Goal: Task Accomplishment & Management: Manage account settings

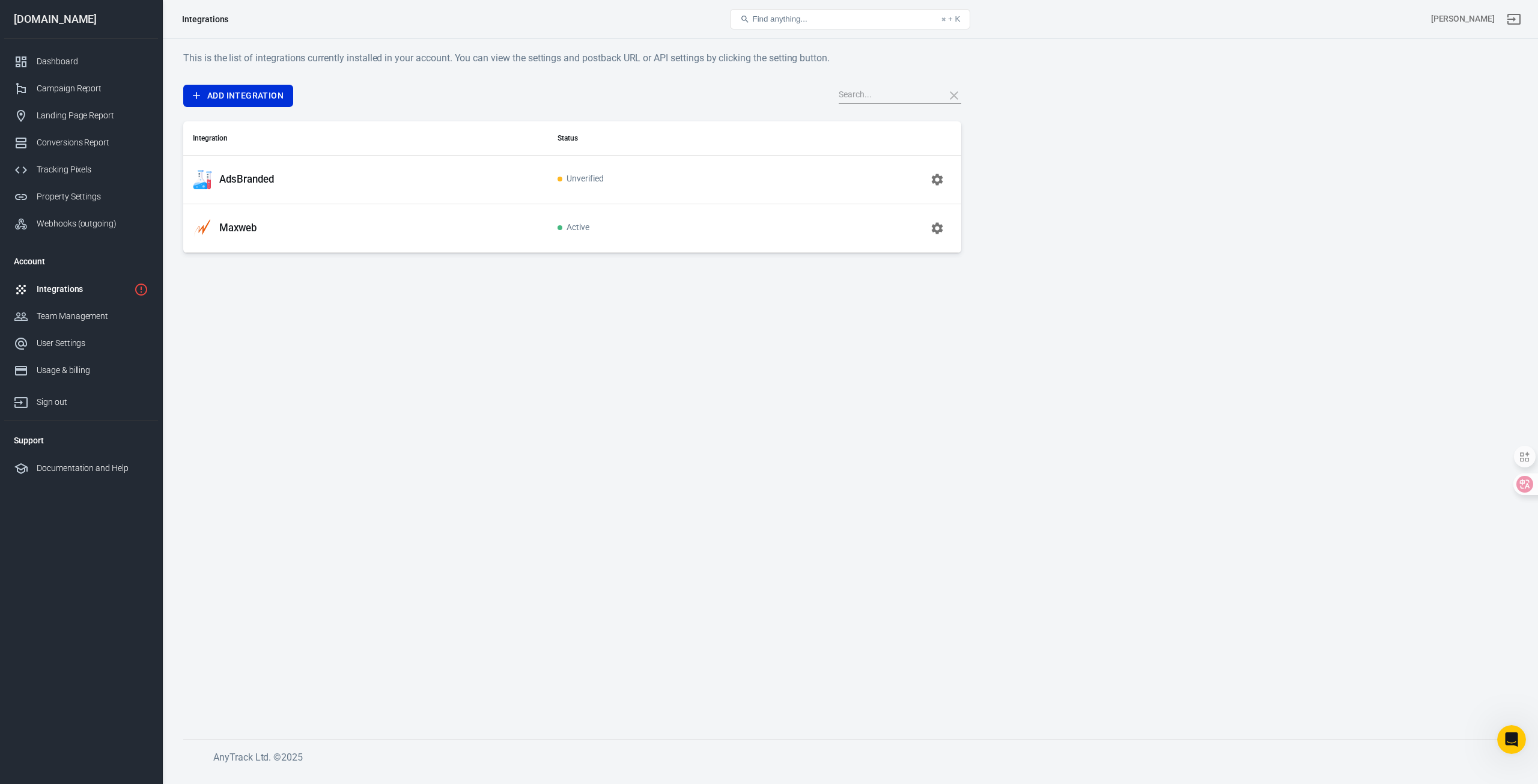
scroll to position [1176, 0]
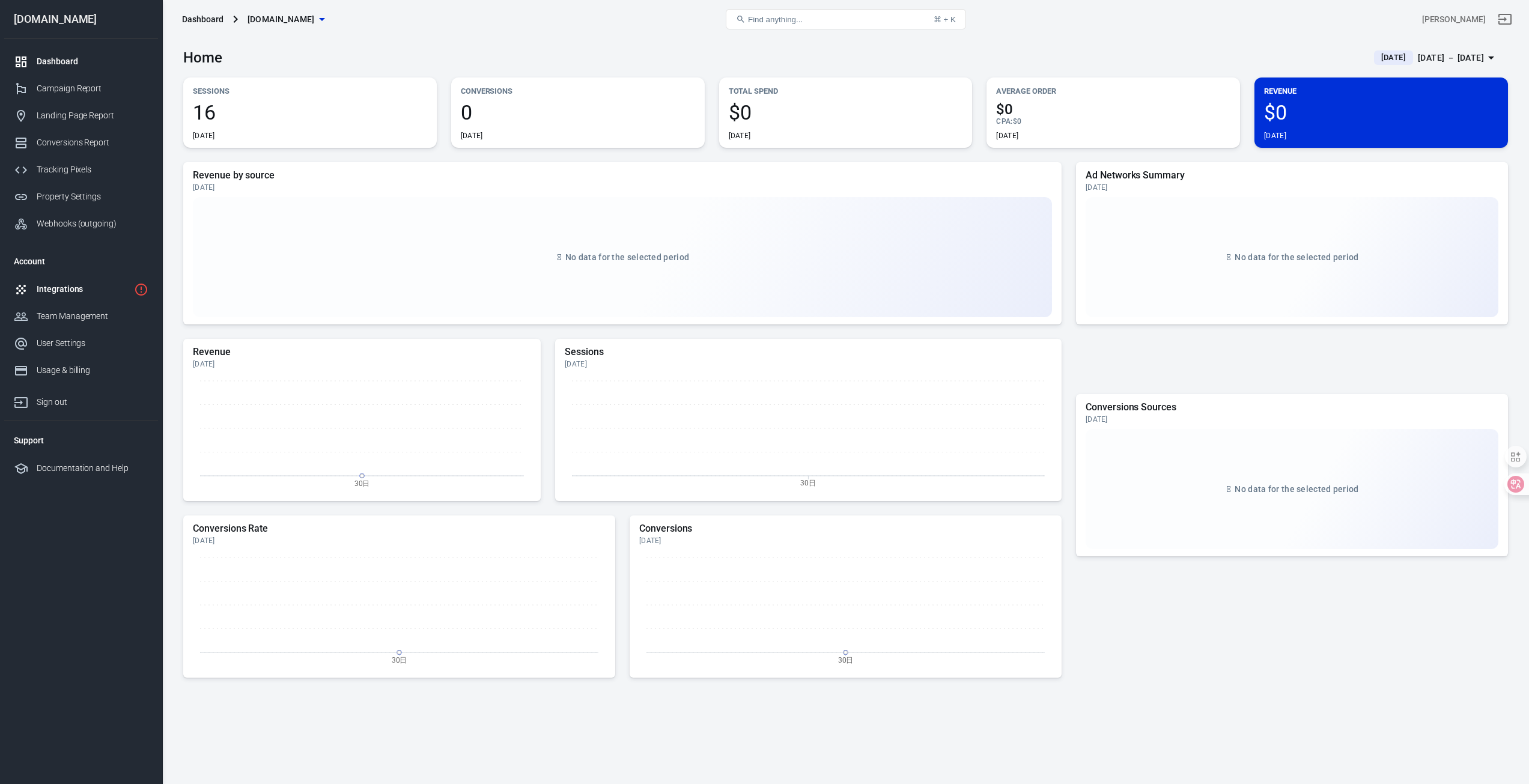
click at [105, 283] on div "Integrations" at bounding box center [83, 289] width 93 height 12
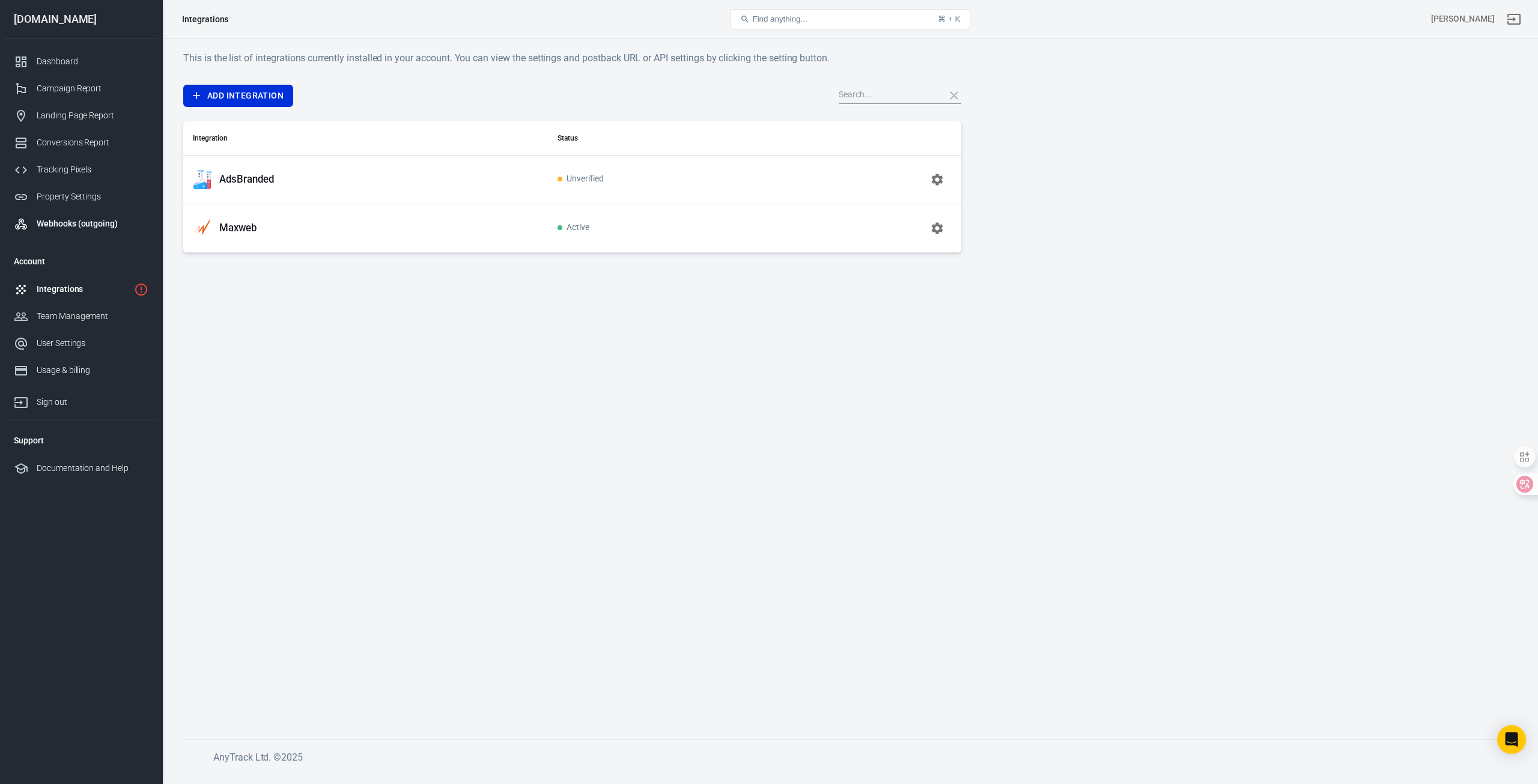
click at [95, 227] on div "Webhooks (outgoing)" at bounding box center [92, 224] width 111 height 12
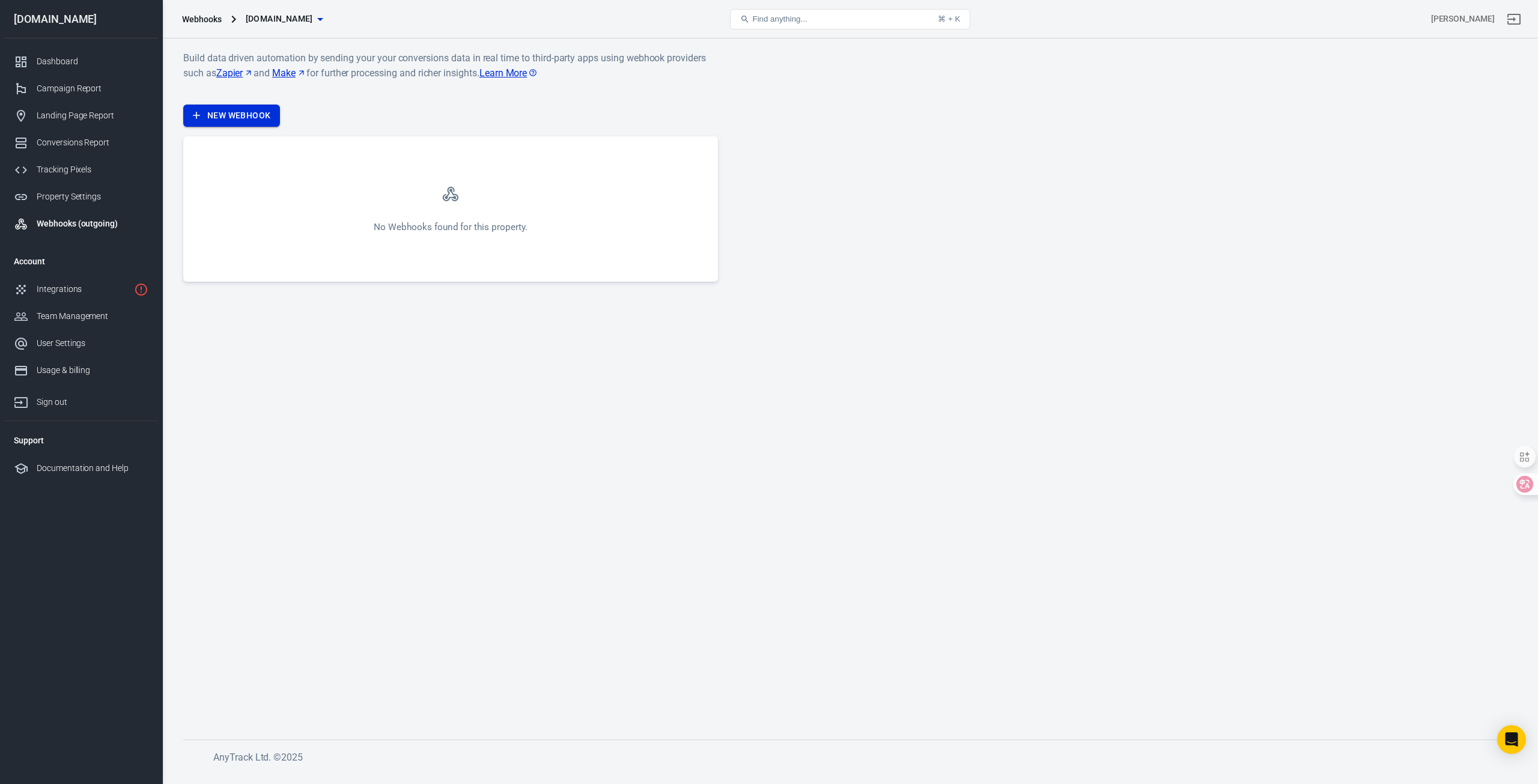
click at [254, 116] on link "New Webhook" at bounding box center [231, 115] width 97 height 22
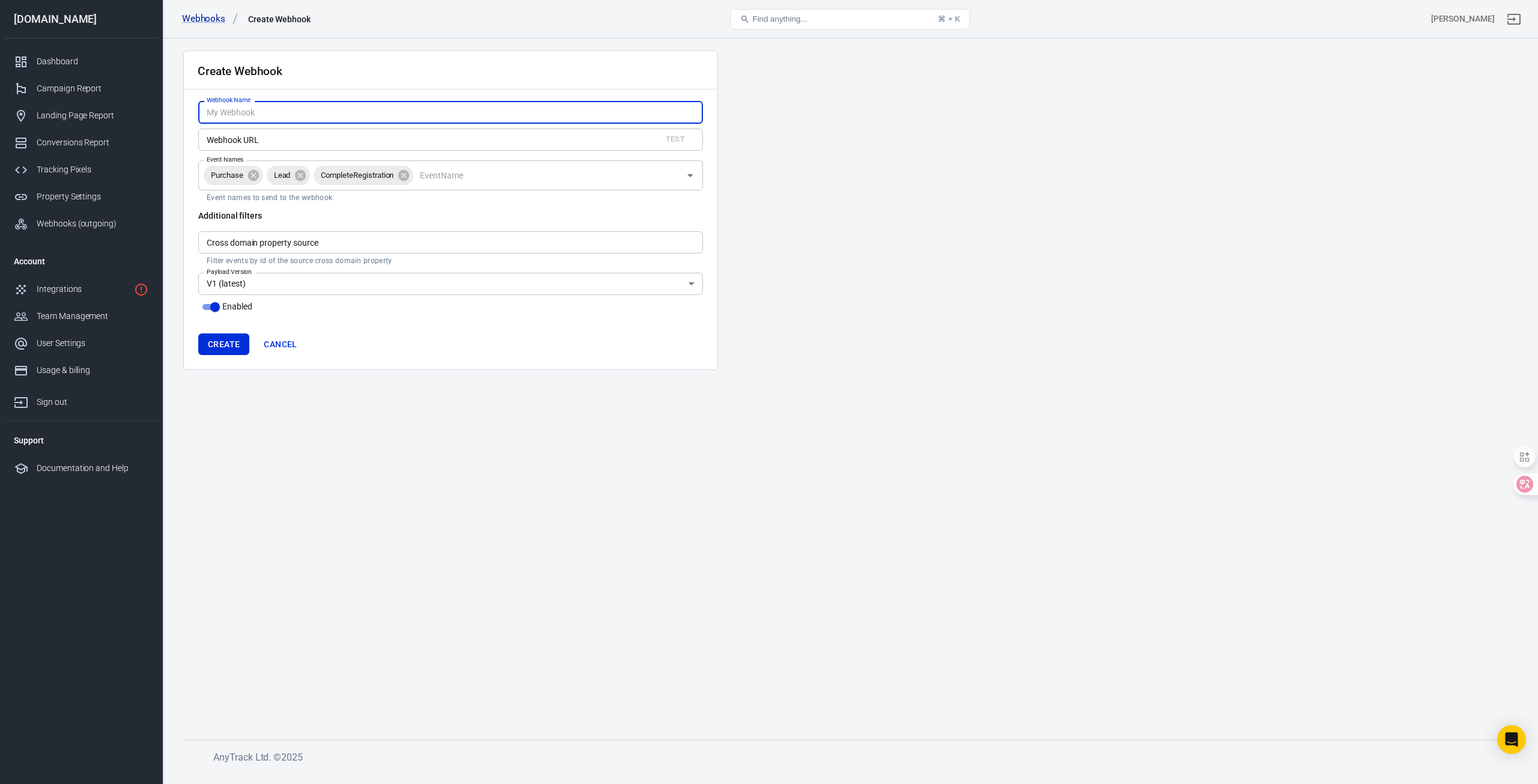
click at [305, 112] on input "Webhook Name" at bounding box center [450, 111] width 505 height 22
click at [328, 111] on input "Webhook Name" at bounding box center [450, 111] width 505 height 22
click at [167, 132] on div "Create Webhook Webhook Name Webhook Name Webhook URL Test Webhook URL Event Nam…" at bounding box center [850, 405] width 1375 height 733
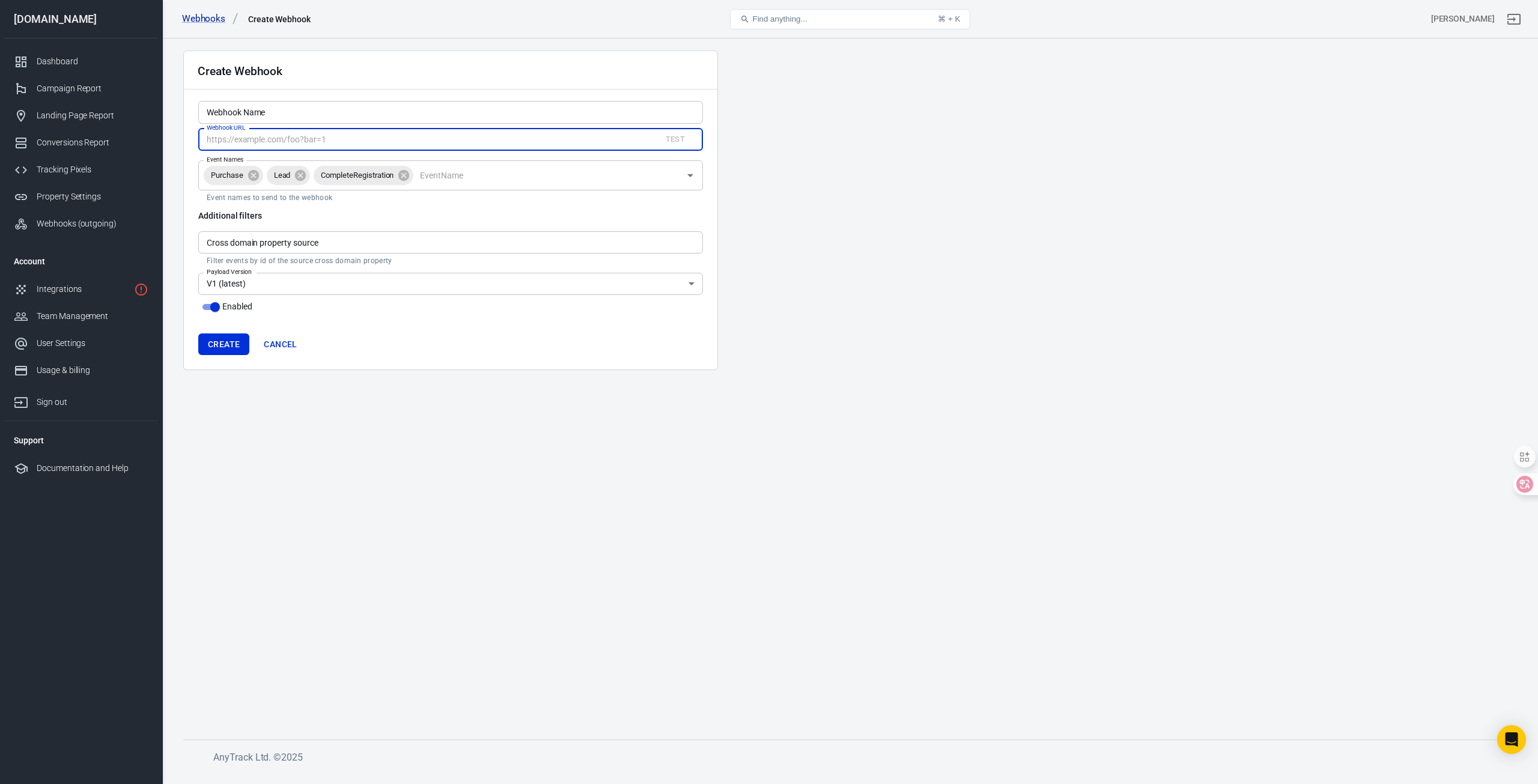
drag, startPoint x: 228, startPoint y: 136, endPoint x: 235, endPoint y: 138, distance: 7.3
click at [228, 137] on input "Webhook URL" at bounding box center [424, 139] width 453 height 22
click at [411, 138] on input "Webhook URL" at bounding box center [424, 139] width 453 height 22
click at [763, 135] on main "Create Webhook Webhook Name Webhook Name Webhook URL Test Webhook URL Event Nam…" at bounding box center [850, 385] width 1334 height 669
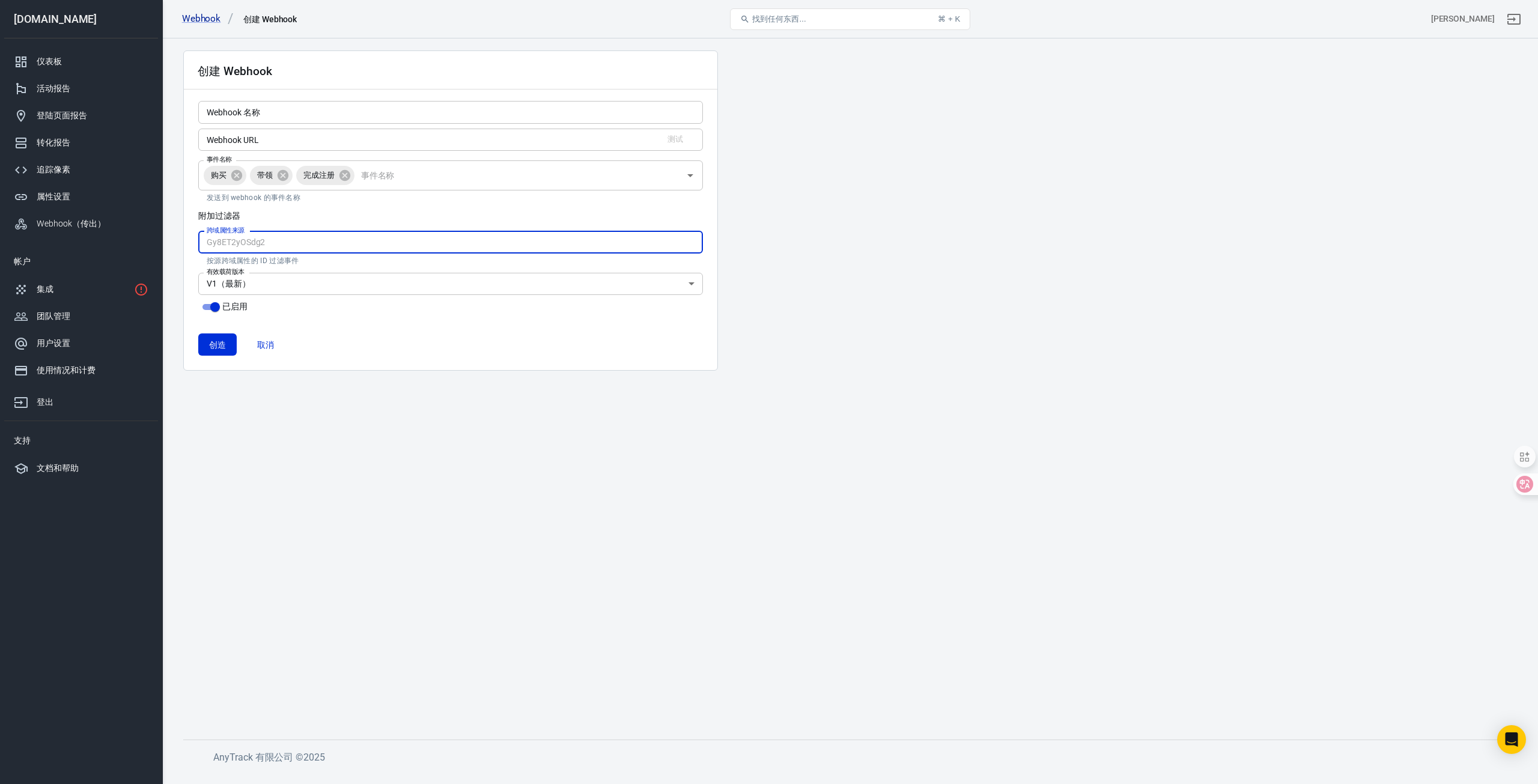
click at [344, 235] on input "跨域属性来源" at bounding box center [450, 242] width 505 height 22
click at [306, 277] on body "Webhook 创建 Webhook 找到任何东西... ⌘ + K [PERSON_NAME] [DOMAIN_NAME] 仪表板 活动报告 登陆页面报告 …" at bounding box center [769, 405] width 1538 height 733
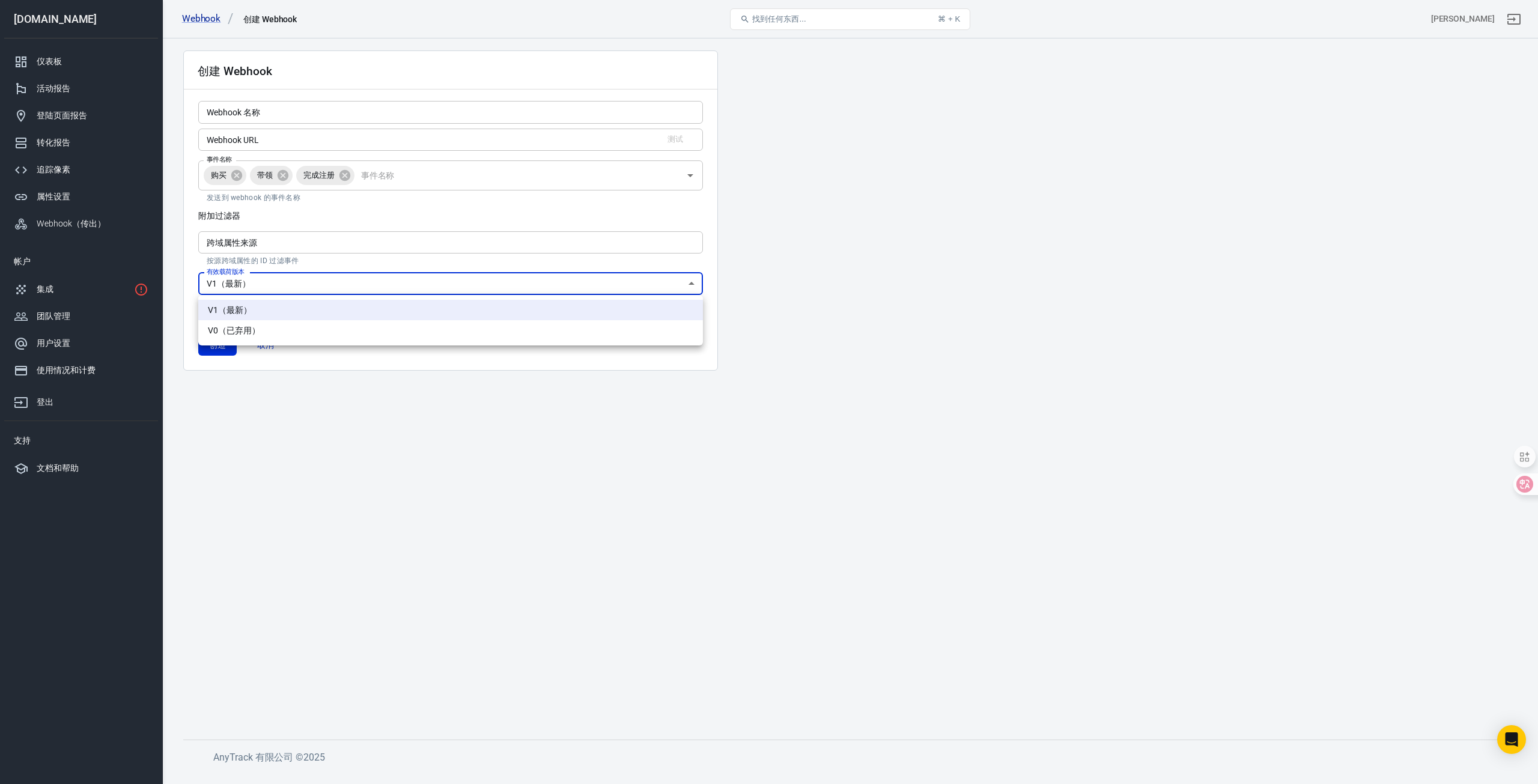
click at [305, 278] on div at bounding box center [769, 392] width 1538 height 784
drag, startPoint x: 231, startPoint y: 200, endPoint x: 293, endPoint y: 197, distance: 62.1
click at [293, 197] on font "发送到 webhook 的事件名称" at bounding box center [253, 197] width 94 height 9
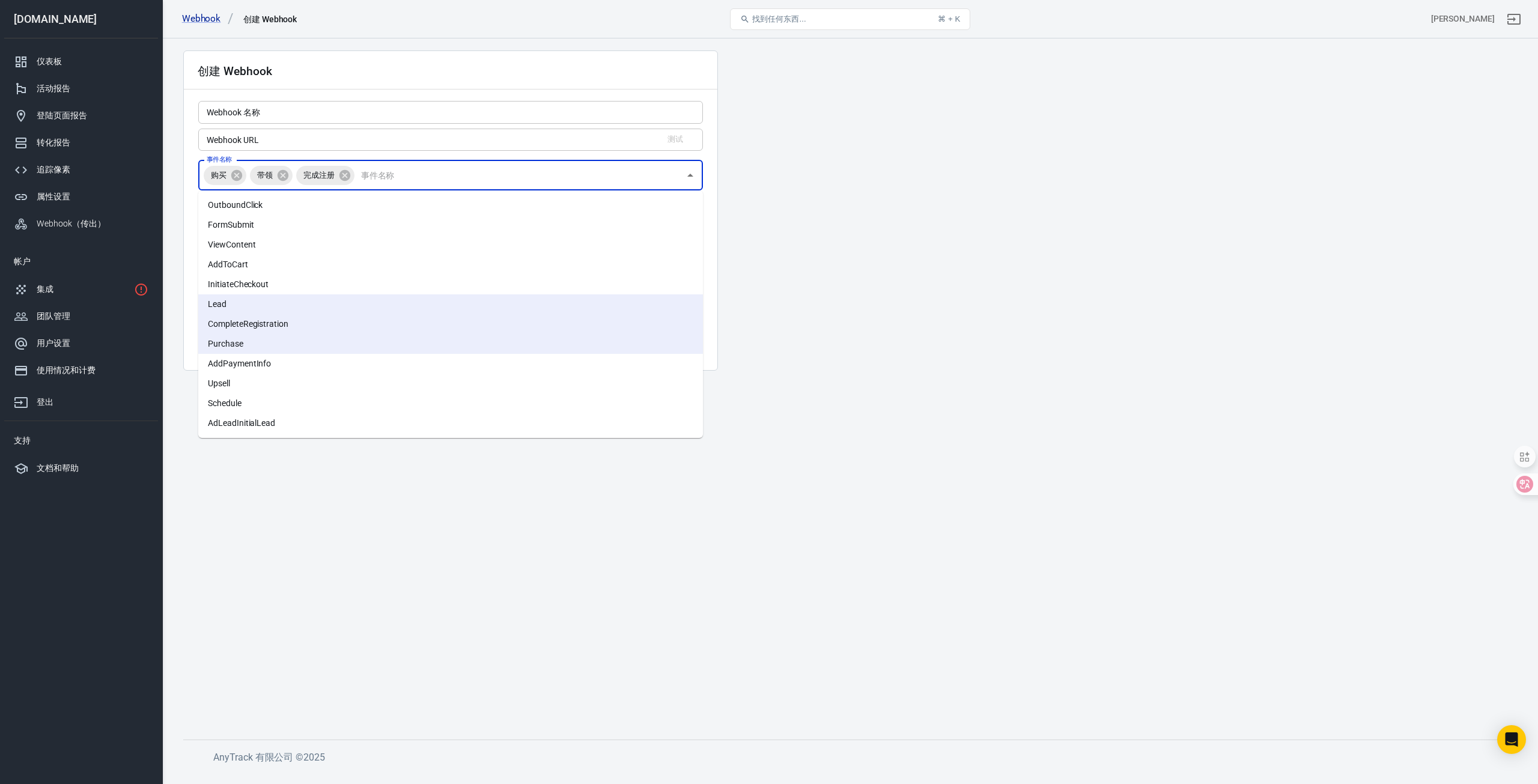
click at [335, 197] on li "OutboundClick" at bounding box center [450, 205] width 505 height 20
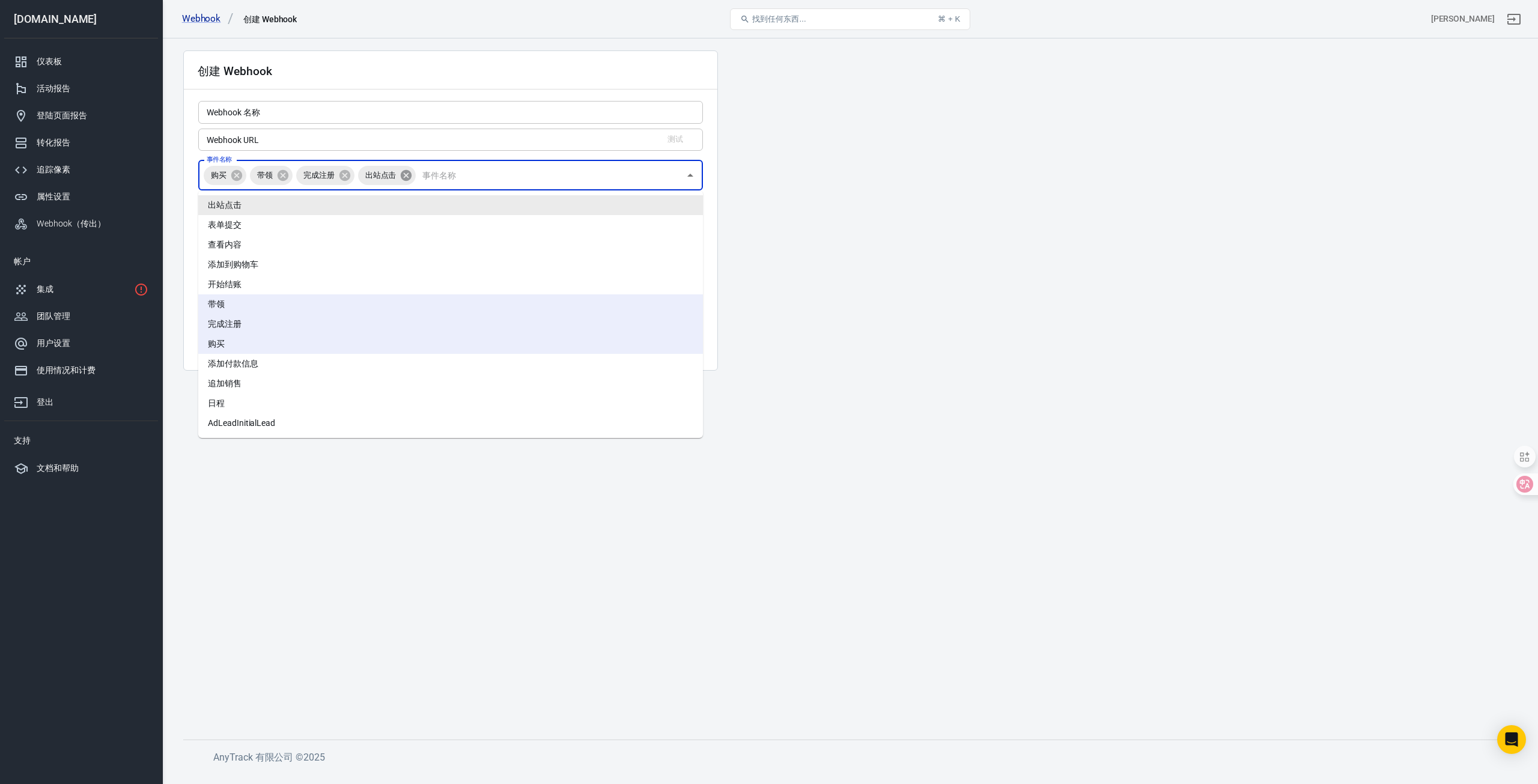
click at [401, 176] on icon at bounding box center [406, 175] width 13 height 13
click at [282, 175] on icon at bounding box center [283, 175] width 13 height 13
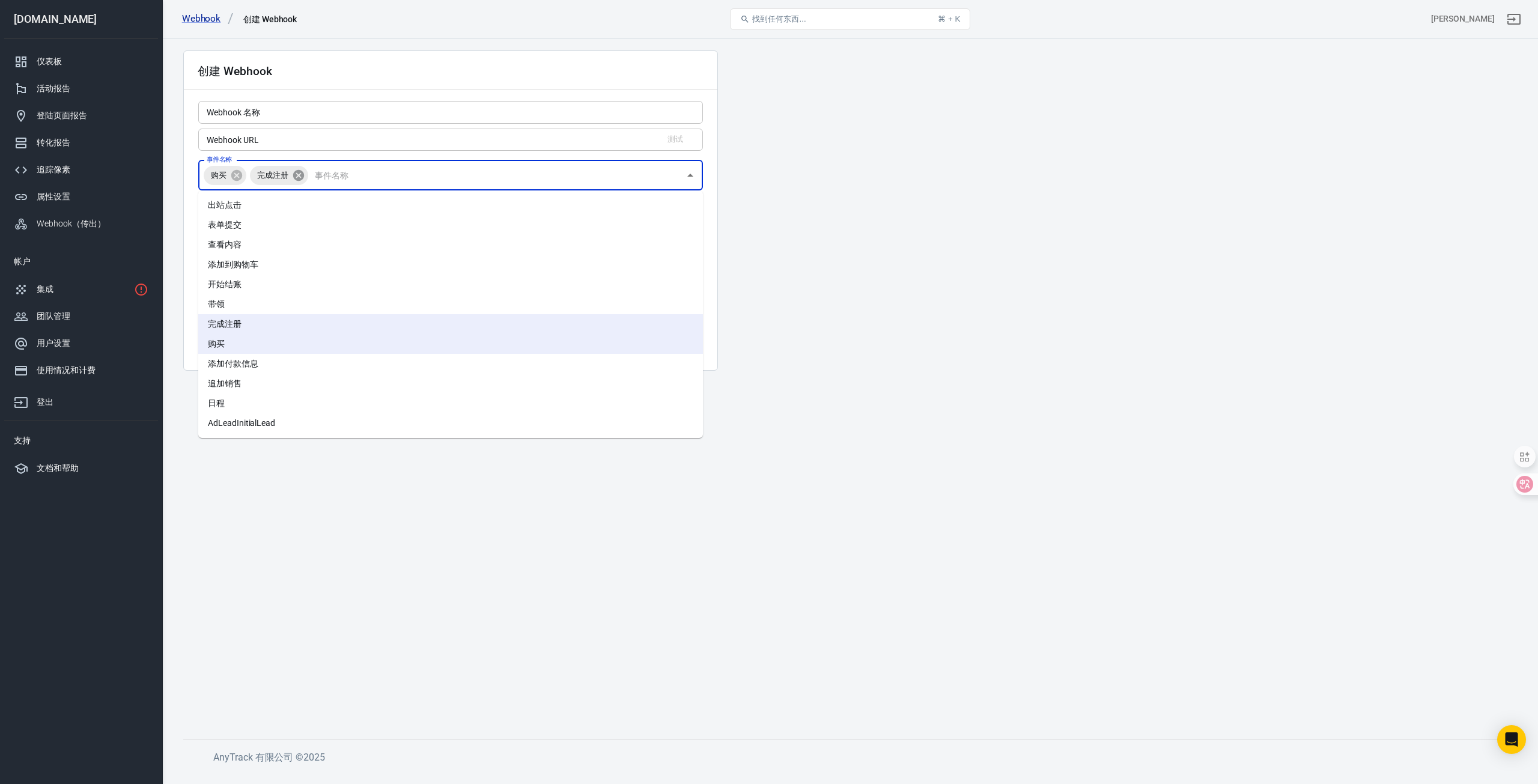
click at [296, 177] on icon at bounding box center [299, 175] width 11 height 11
click at [735, 265] on main "创建 Webhook Webhook 名称 Webhook 名称 Webhook URL 测试 Webhook URL 事件名称 购买 事件名称 发送到 we…" at bounding box center [850, 385] width 1334 height 669
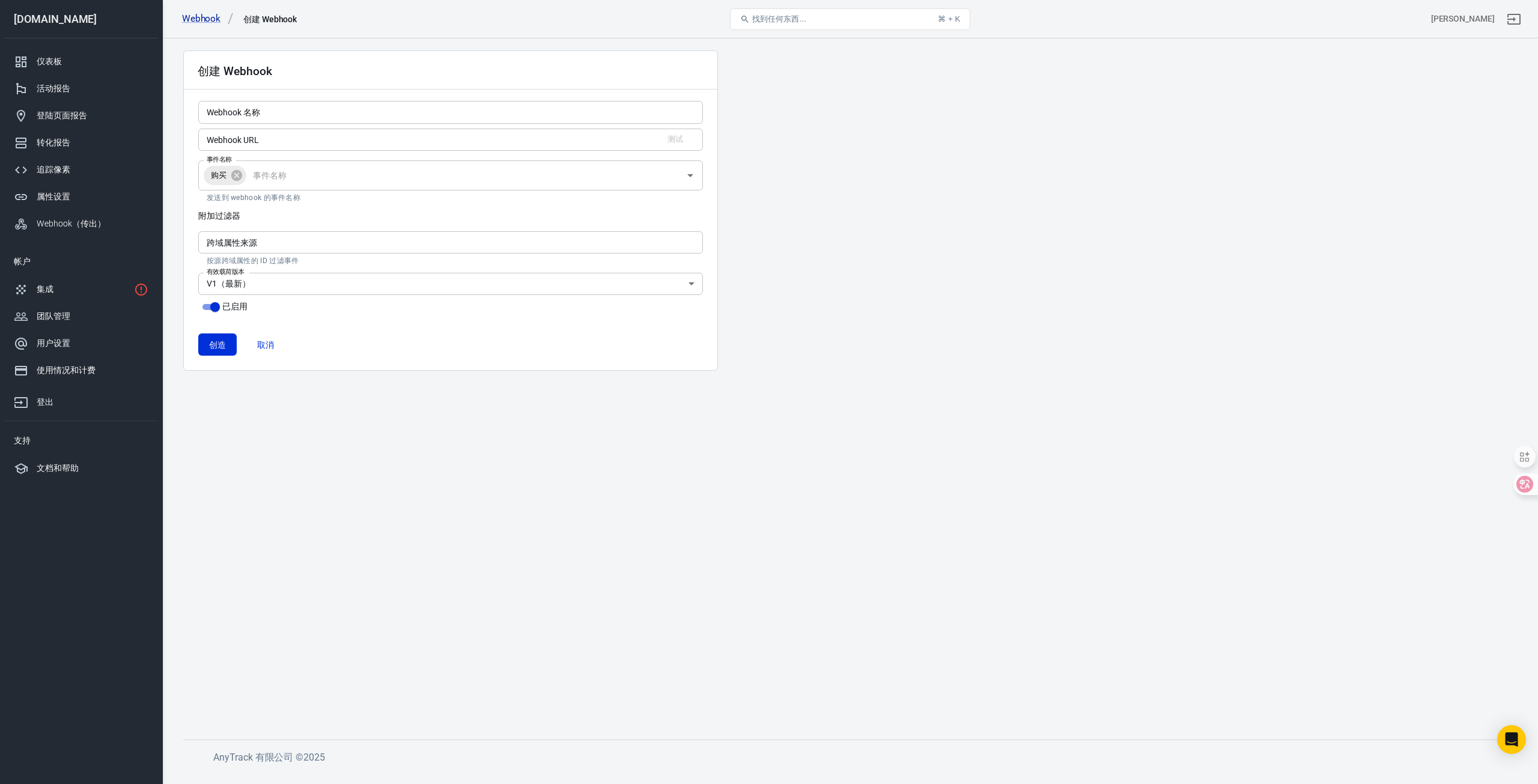
click at [291, 139] on input "Webhook URL" at bounding box center [424, 139] width 453 height 22
click at [309, 113] on input "Webhook 名称" at bounding box center [450, 111] width 505 height 22
click at [388, 87] on div "创建 Webhook" at bounding box center [450, 70] width 533 height 39
click at [87, 216] on link "Webhook（传出）" at bounding box center [80, 224] width 154 height 27
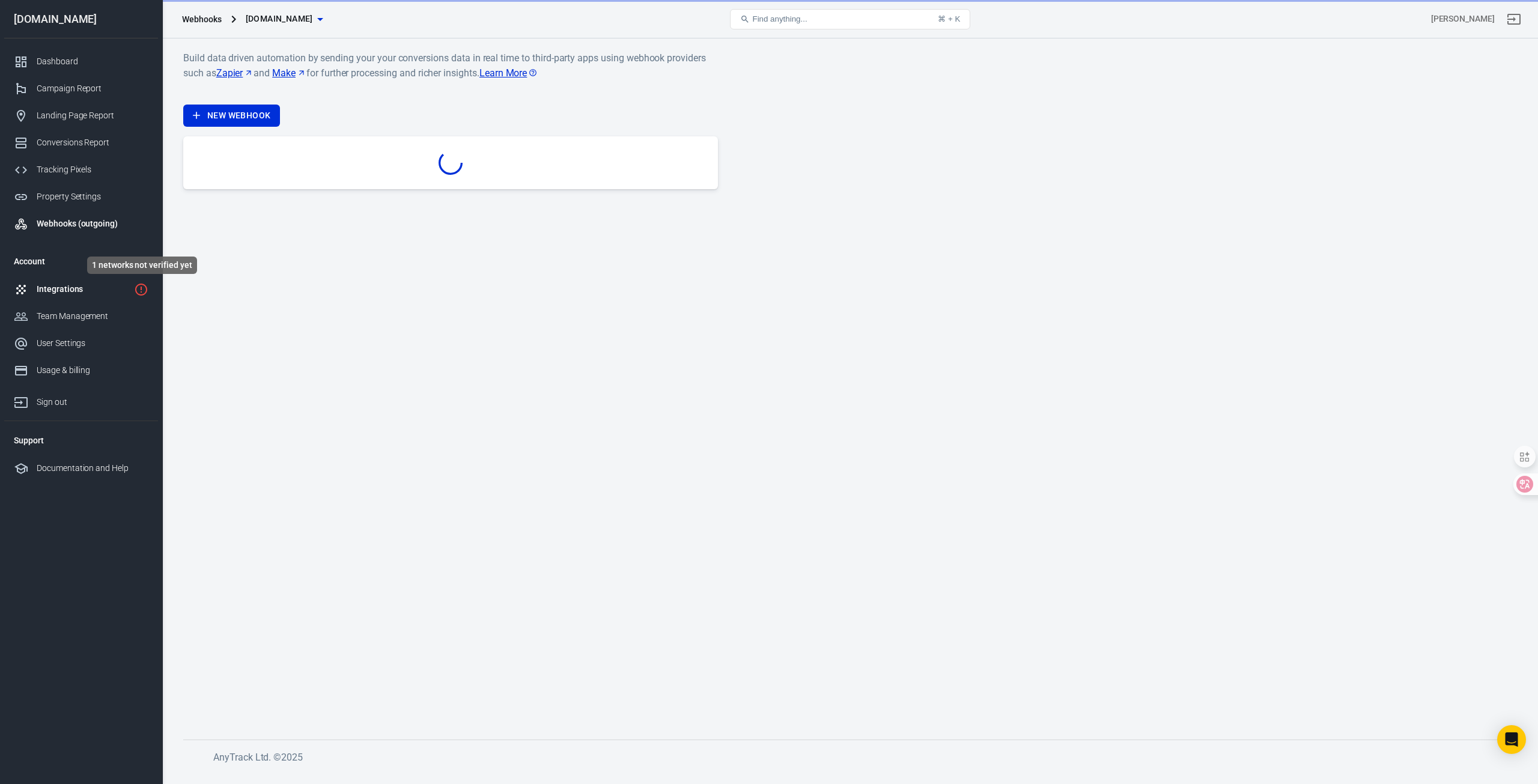
click at [143, 292] on icon "1 networks not verified yet" at bounding box center [141, 289] width 15 height 15
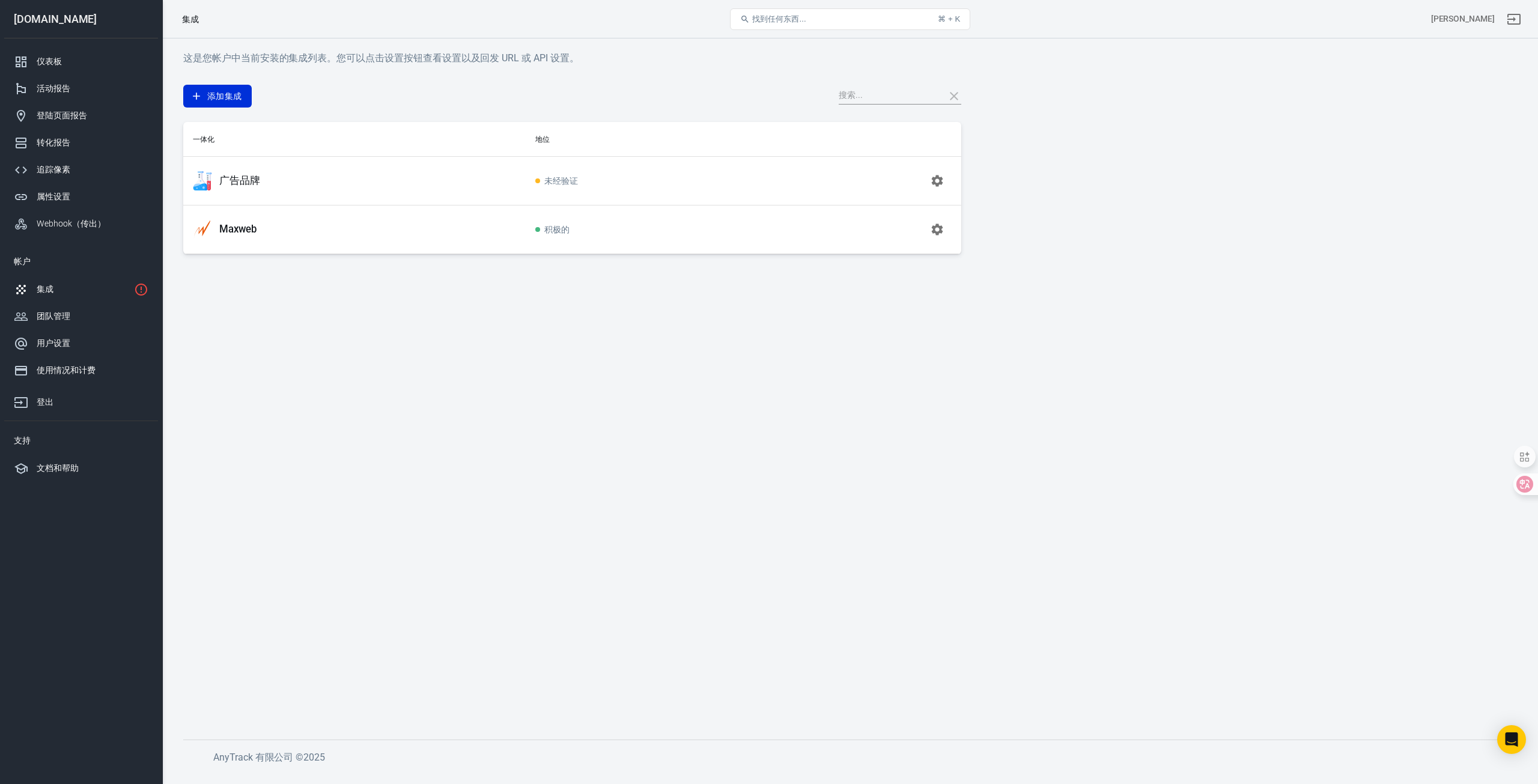
click at [443, 189] on div "广告品牌" at bounding box center [354, 180] width 323 height 19
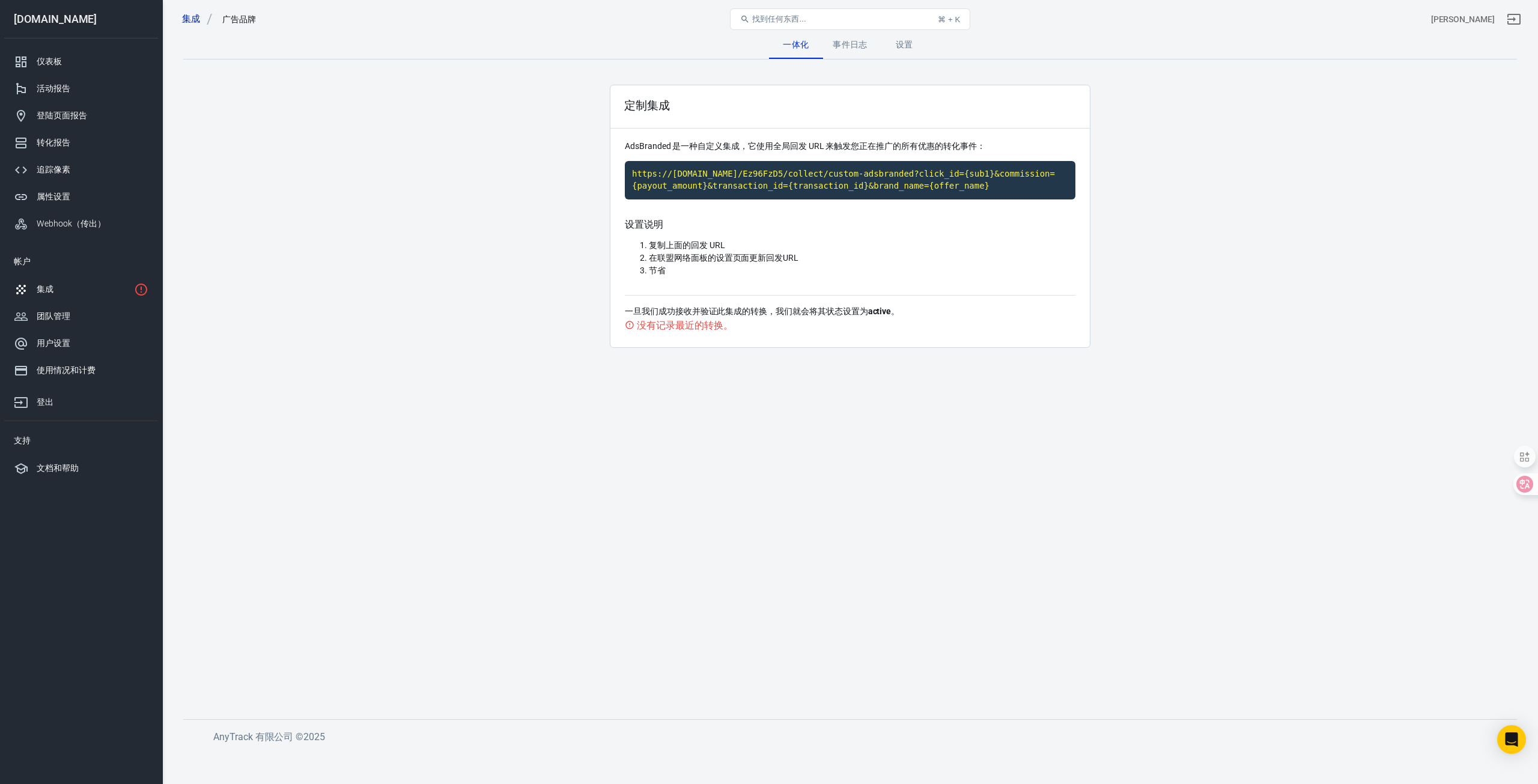
click at [478, 277] on main "一体化 事件日志 设置 定制集成 AdsBranded 是一种自定义集成，它使用全局回发 URL 来触发您正在推广的所有优惠的转化事件： https://[D…" at bounding box center [850, 365] width 1334 height 669
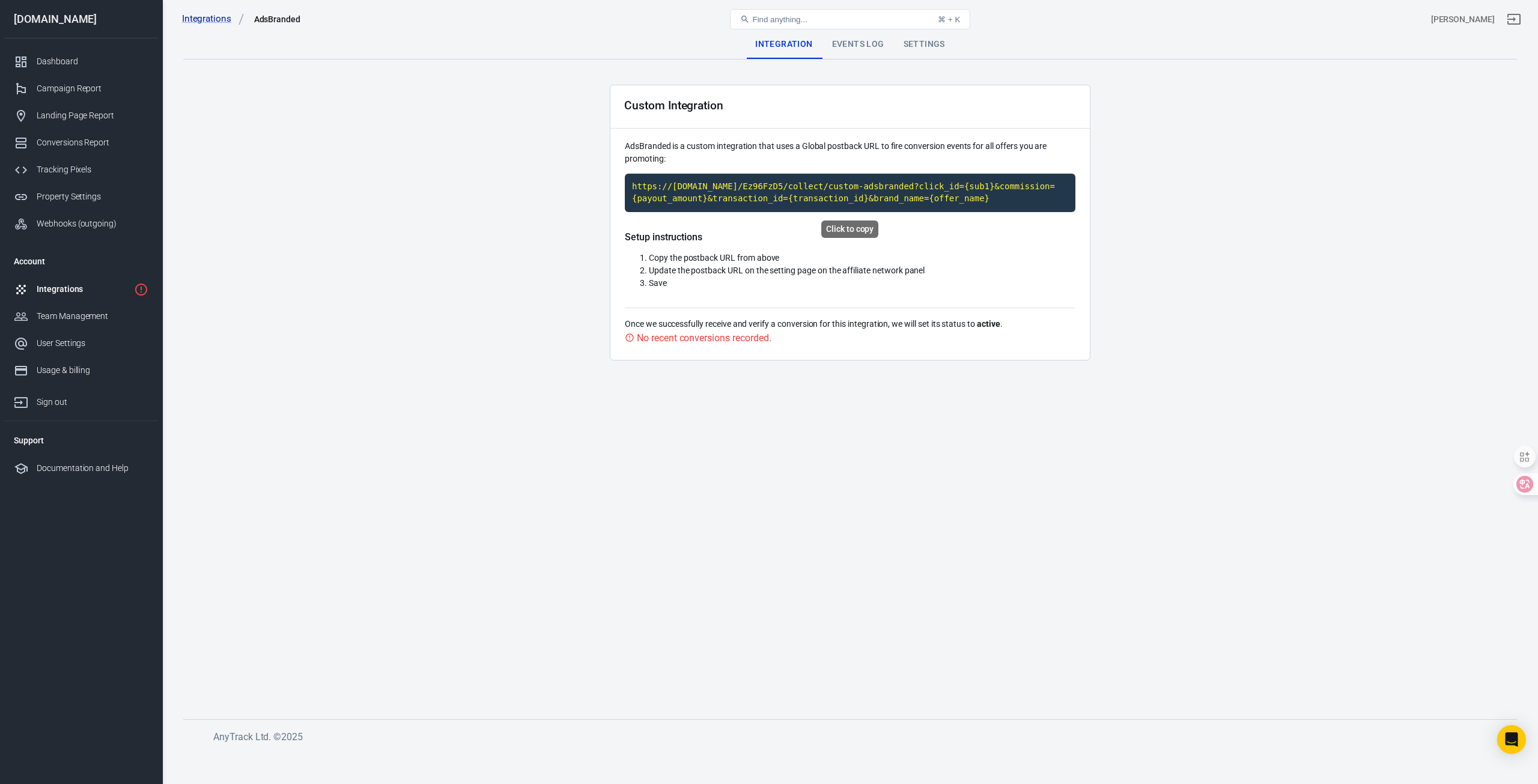
click at [954, 199] on code "https://[DOMAIN_NAME]/Ez96FzD5/collect/custom-adsbranded?click_id={sub1}&commis…" at bounding box center [850, 192] width 450 height 38
click at [948, 189] on code "https://[DOMAIN_NAME]/Ez96FzD5/collect/custom-adsbranded?click_id={sub1}&commis…" at bounding box center [850, 192] width 450 height 38
click at [923, 189] on code "https://[DOMAIN_NAME]/Ez96FzD5/collect/custom-adsbranded?click_id={sub1}&commis…" at bounding box center [850, 192] width 450 height 38
click at [803, 197] on code "https://[DOMAIN_NAME]/Ez96FzD5/collect/custom-adsbranded?click_id={sub1}&commis…" at bounding box center [850, 192] width 450 height 38
click at [843, 48] on div "Events Log" at bounding box center [858, 44] width 71 height 29
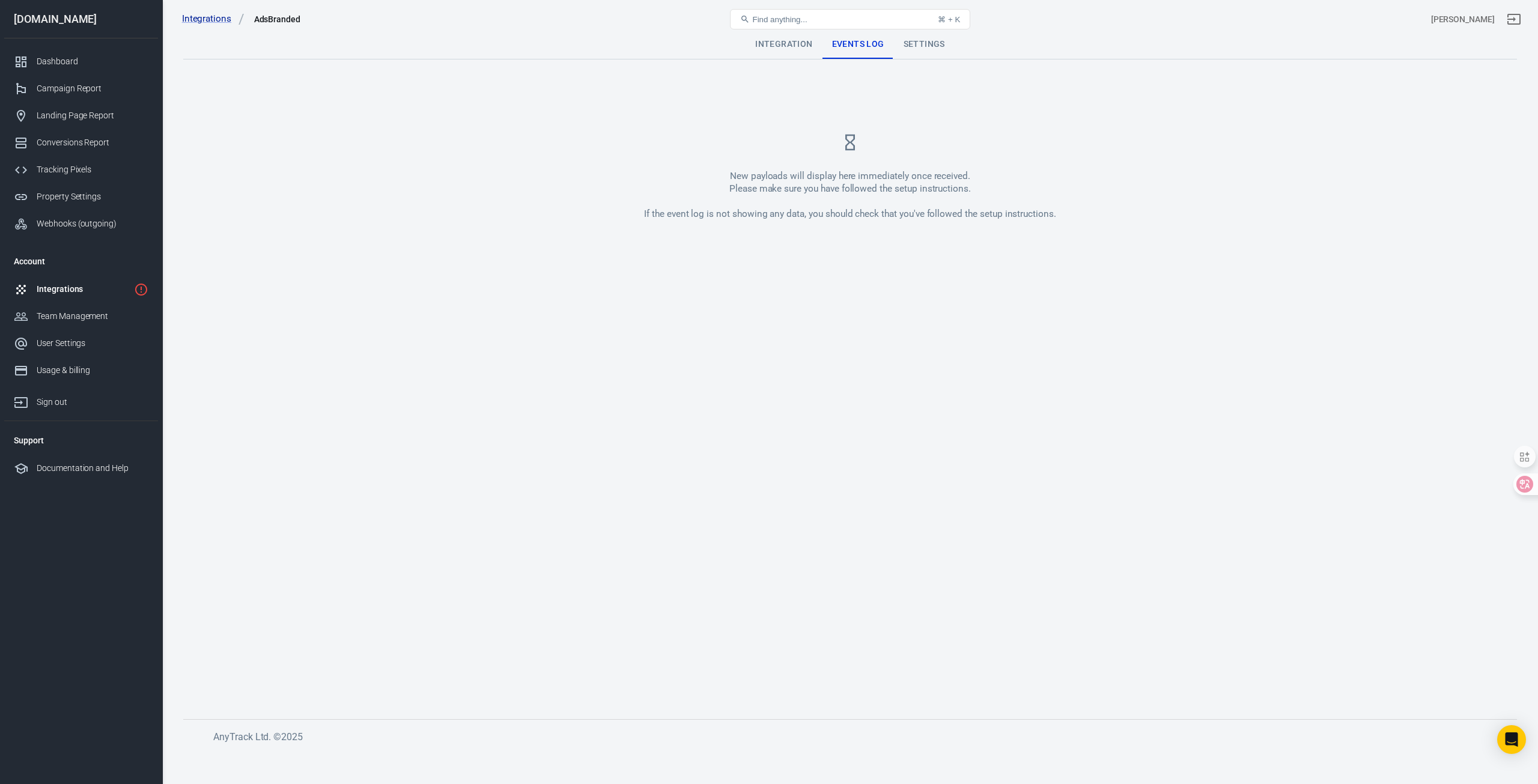
click at [923, 47] on div "Settings" at bounding box center [924, 44] width 60 height 29
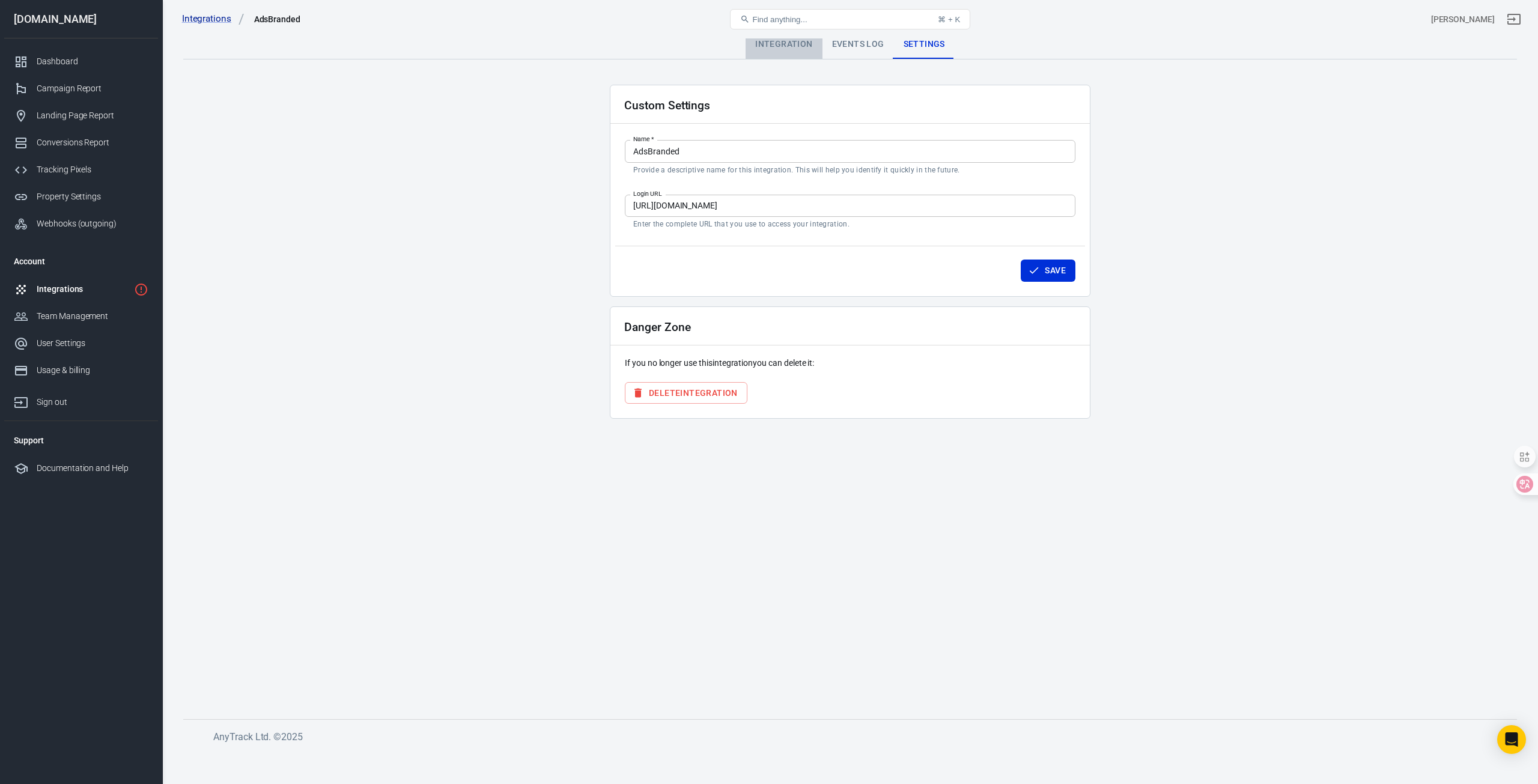
click at [760, 49] on div "Integration" at bounding box center [783, 44] width 77 height 29
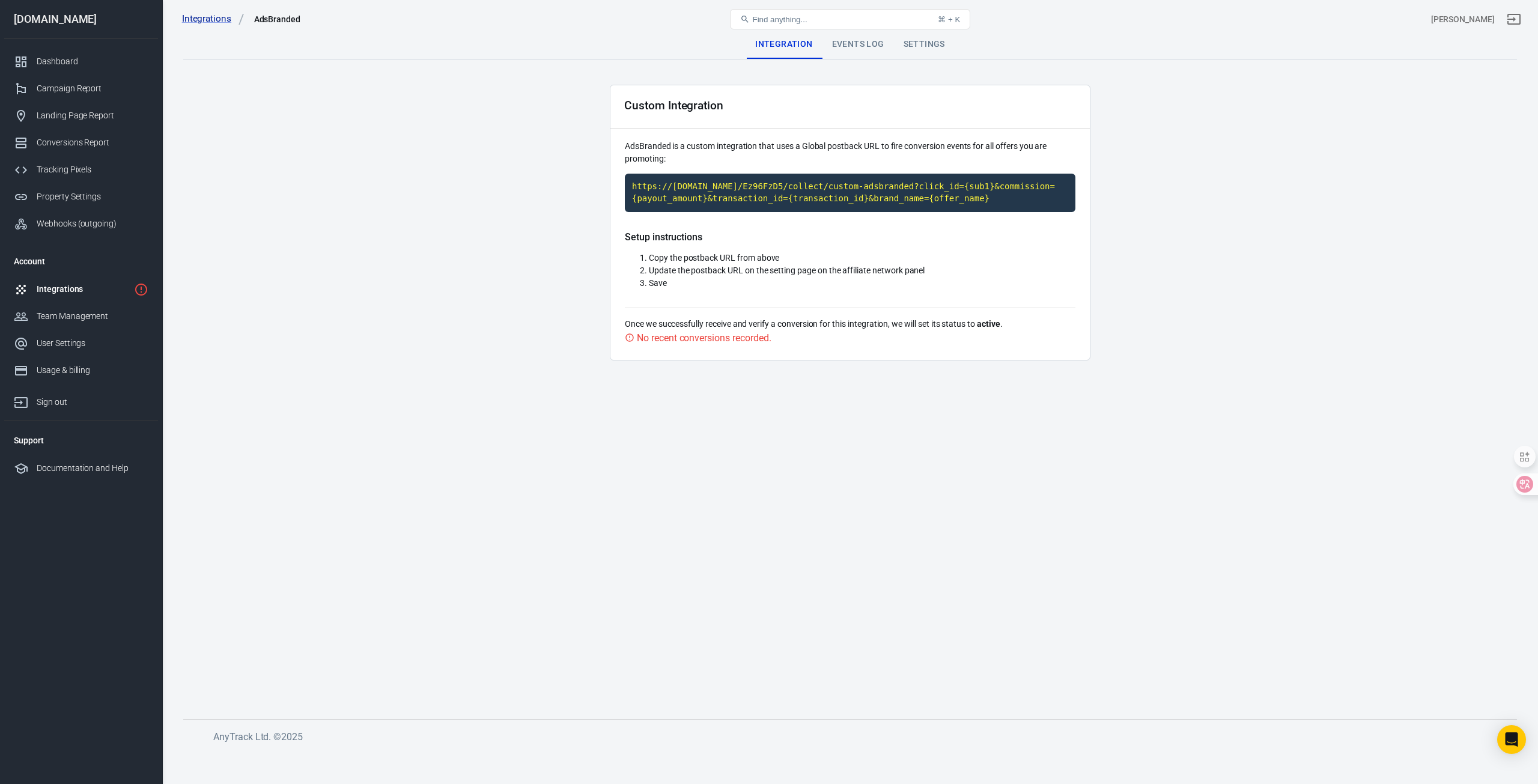
drag, startPoint x: 546, startPoint y: 337, endPoint x: 704, endPoint y: 149, distance: 245.6
click at [548, 337] on main "Integration Events Log Settings Custom Integration AdsBranded is a custom integ…" at bounding box center [850, 365] width 1334 height 669
click at [868, 44] on div "Events Log" at bounding box center [858, 44] width 71 height 29
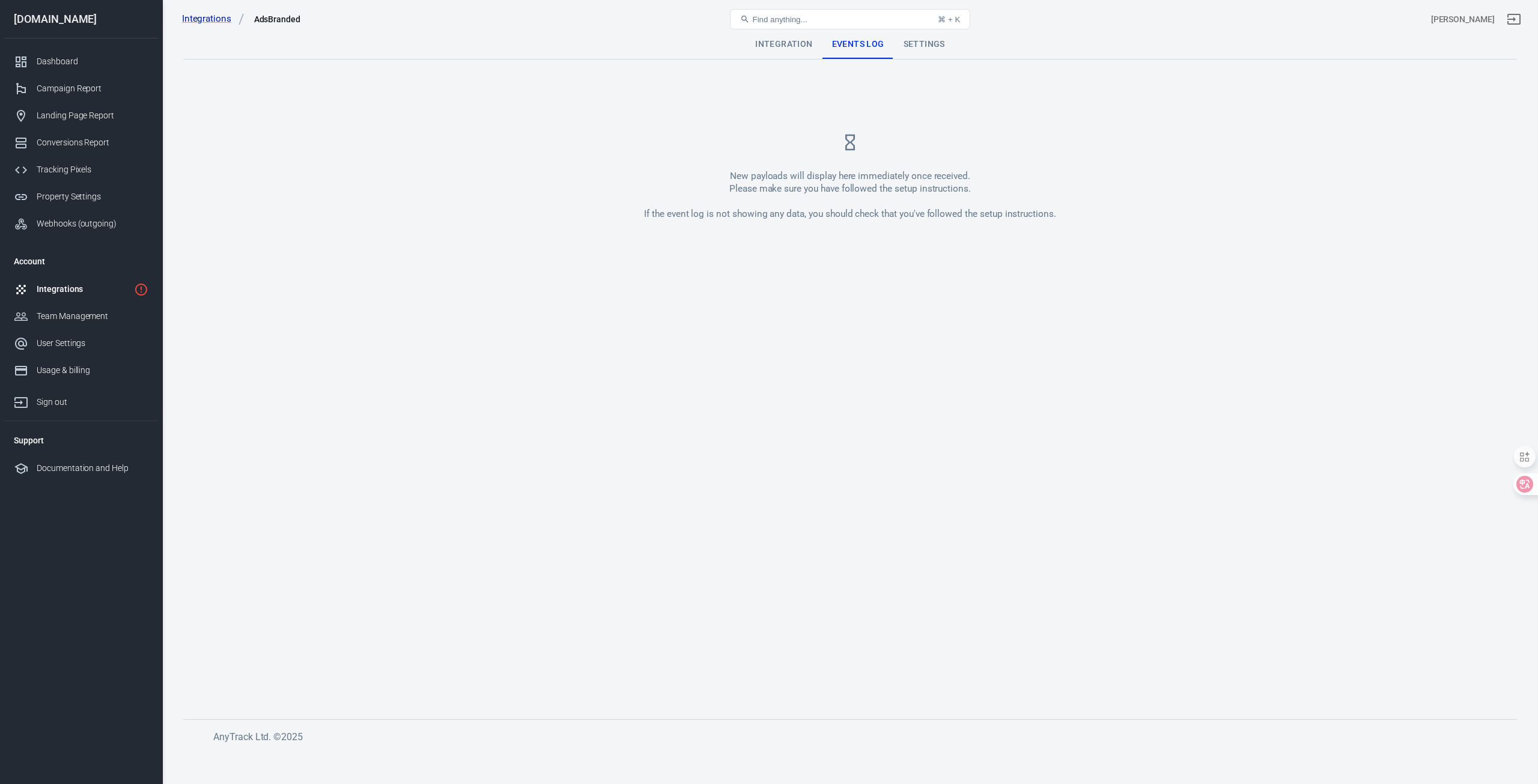
click at [939, 44] on div "Settings" at bounding box center [924, 44] width 60 height 29
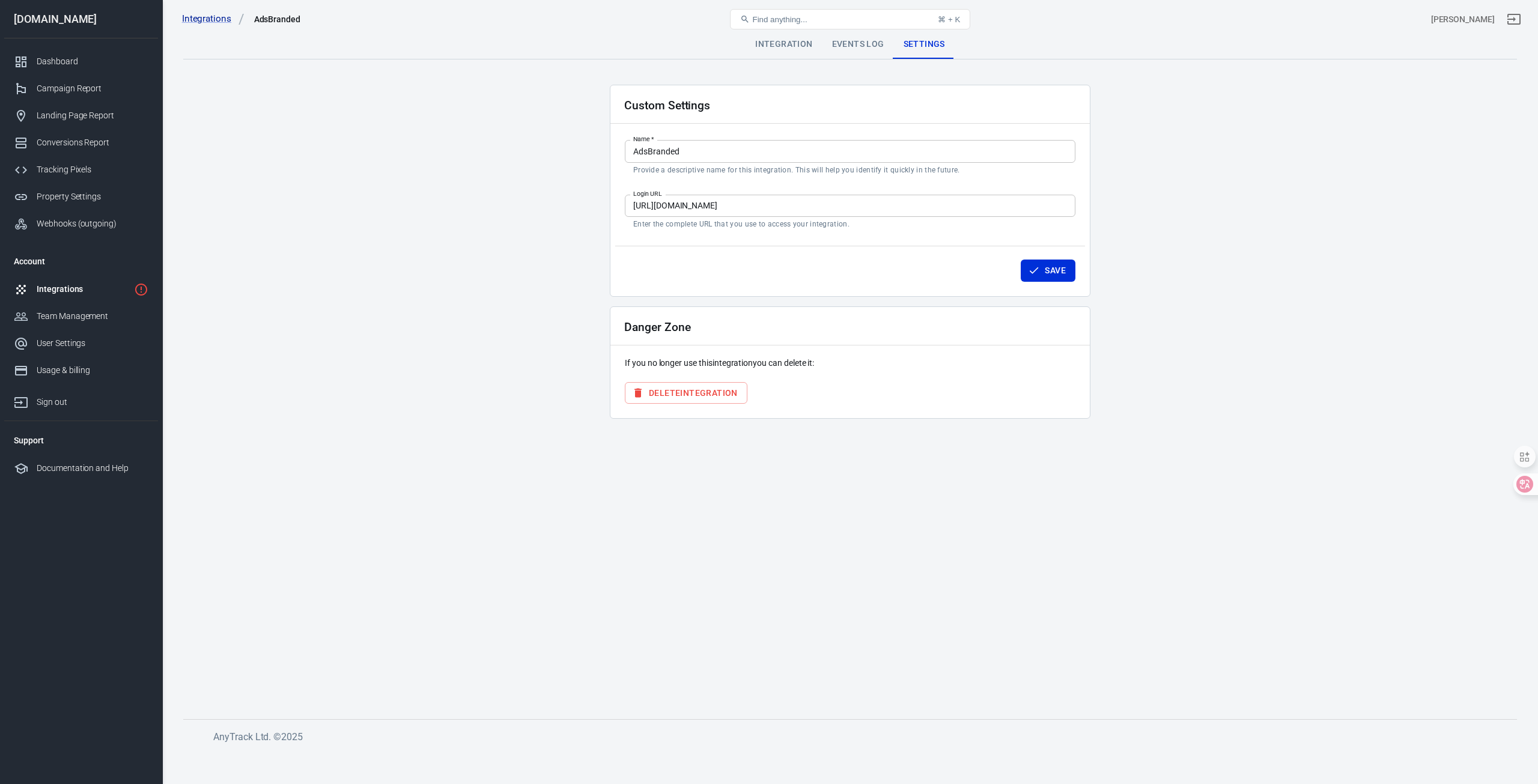
click at [779, 44] on div "Integration" at bounding box center [783, 44] width 77 height 29
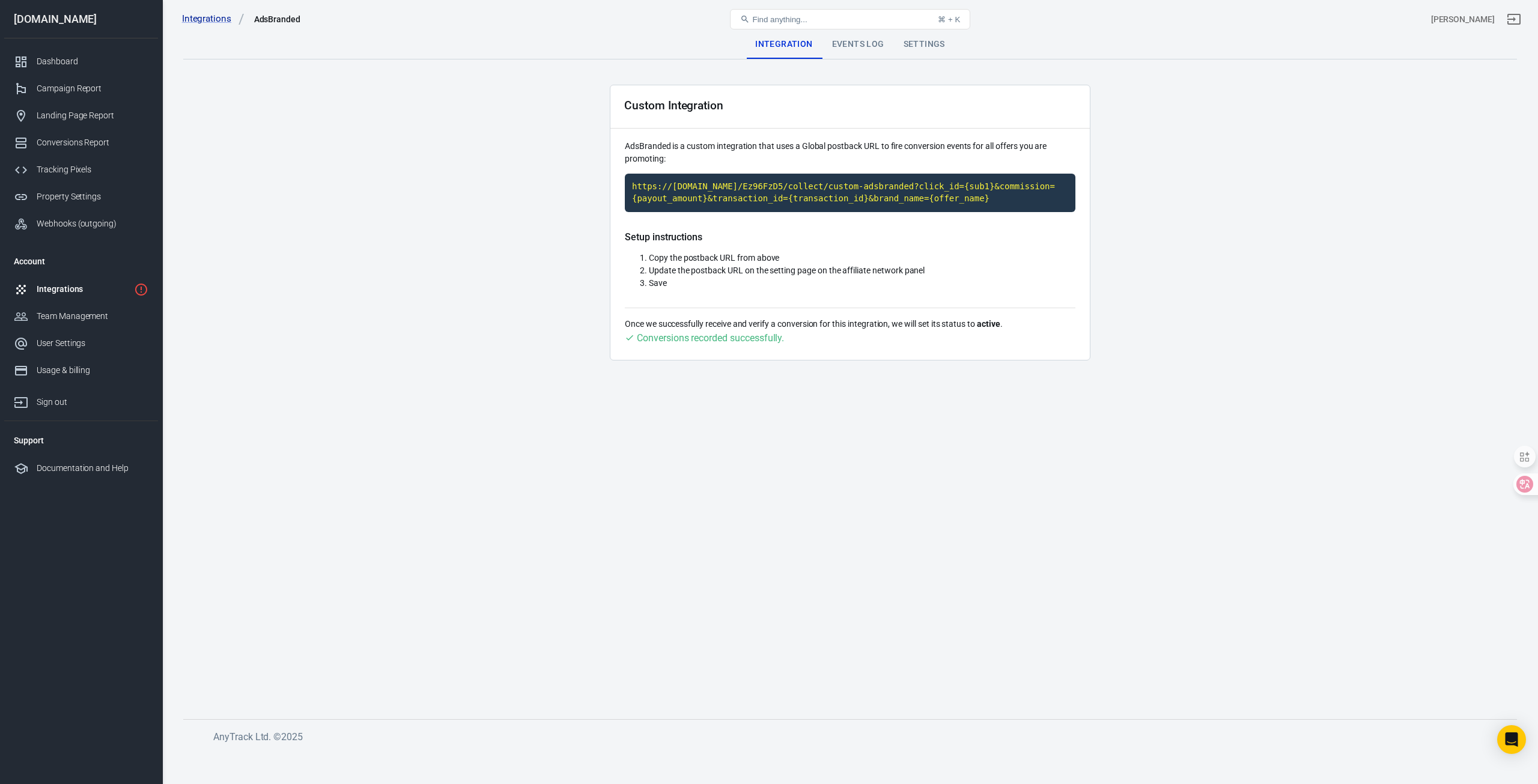
click at [840, 39] on div "Events Log" at bounding box center [858, 44] width 71 height 29
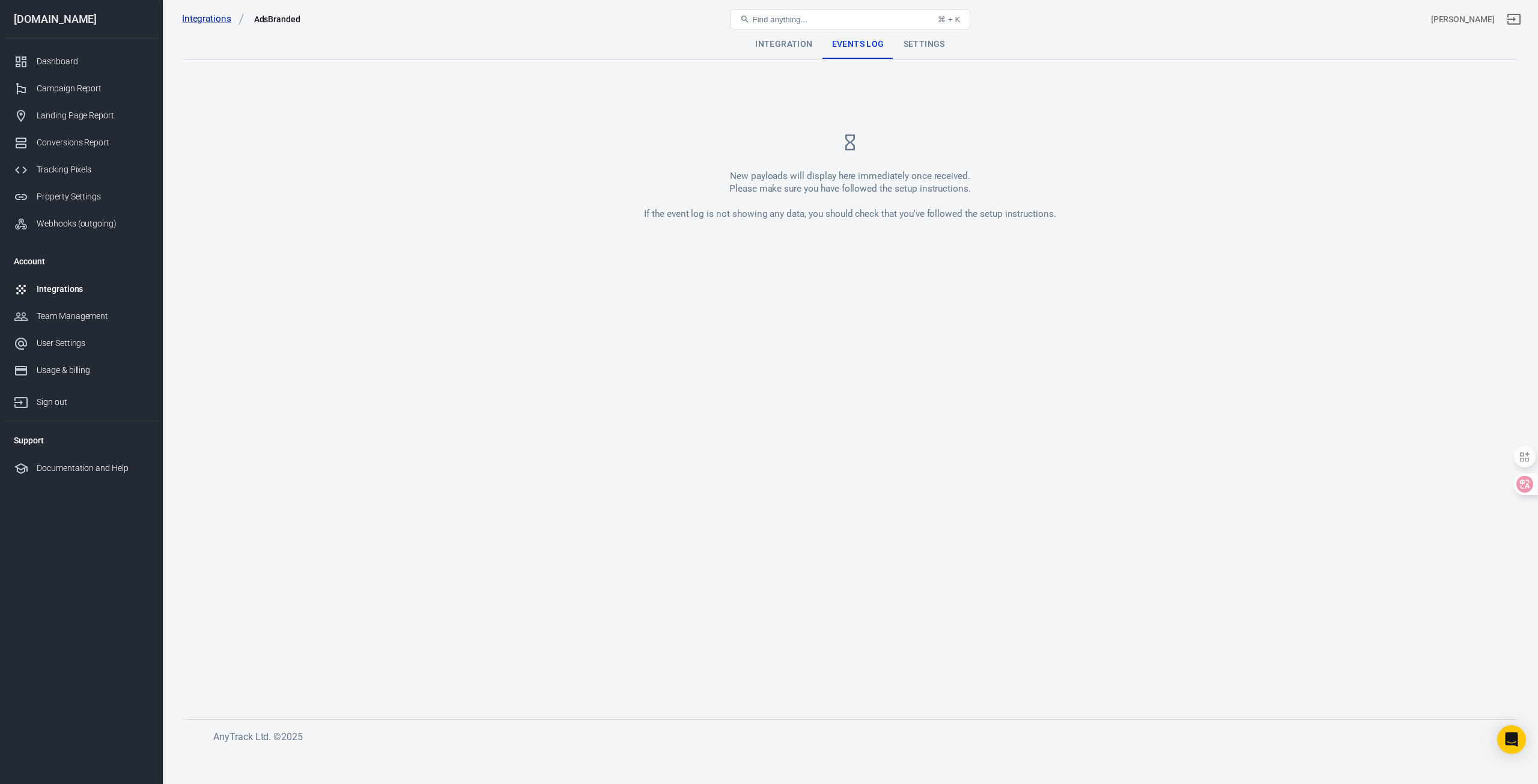
click at [280, 21] on div "AdsBranded" at bounding box center [277, 19] width 47 height 12
click at [905, 42] on div "Settings" at bounding box center [924, 44] width 60 height 29
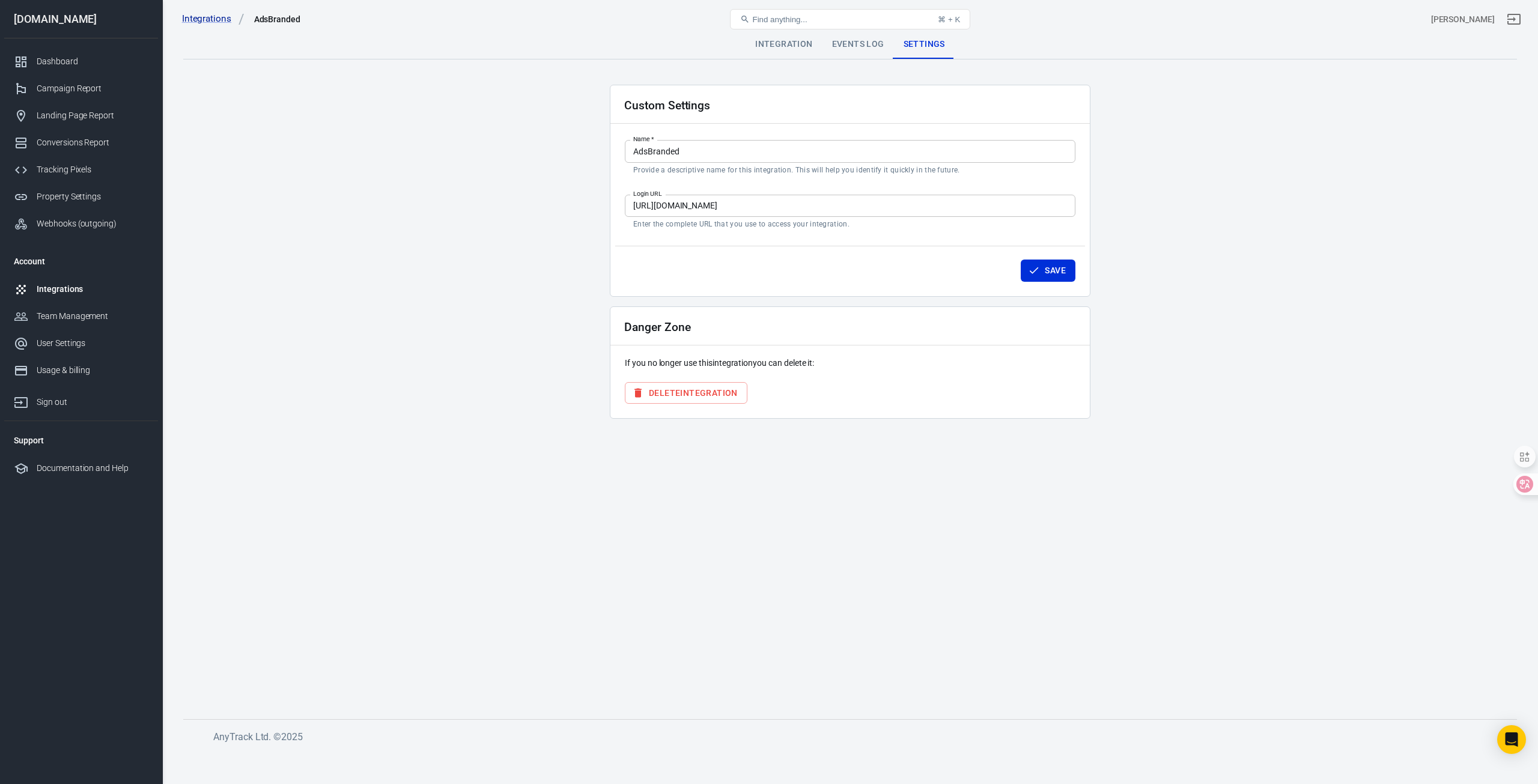
click at [768, 44] on div "Integration" at bounding box center [783, 44] width 77 height 29
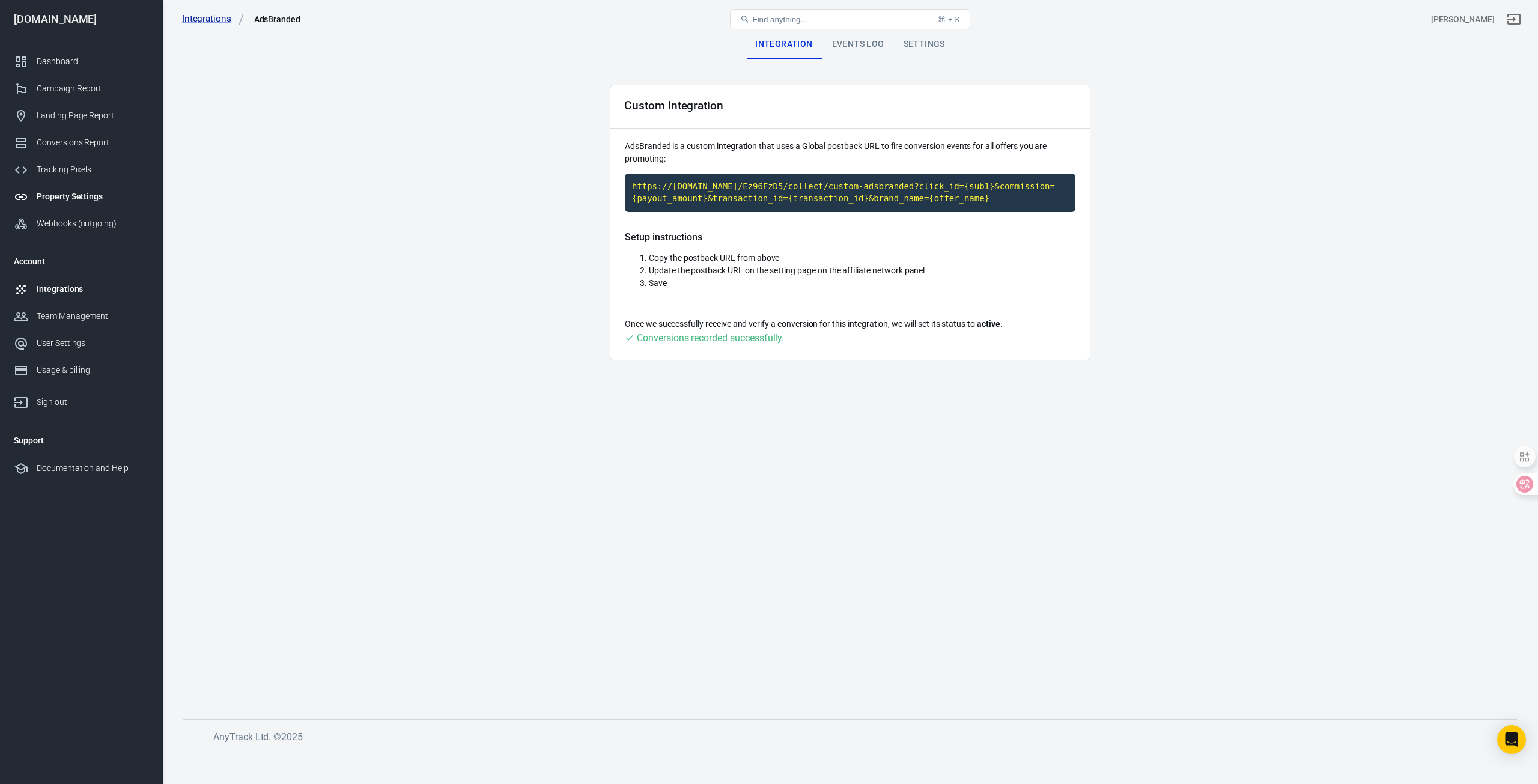
click at [95, 196] on div "Property Settings" at bounding box center [92, 197] width 111 height 12
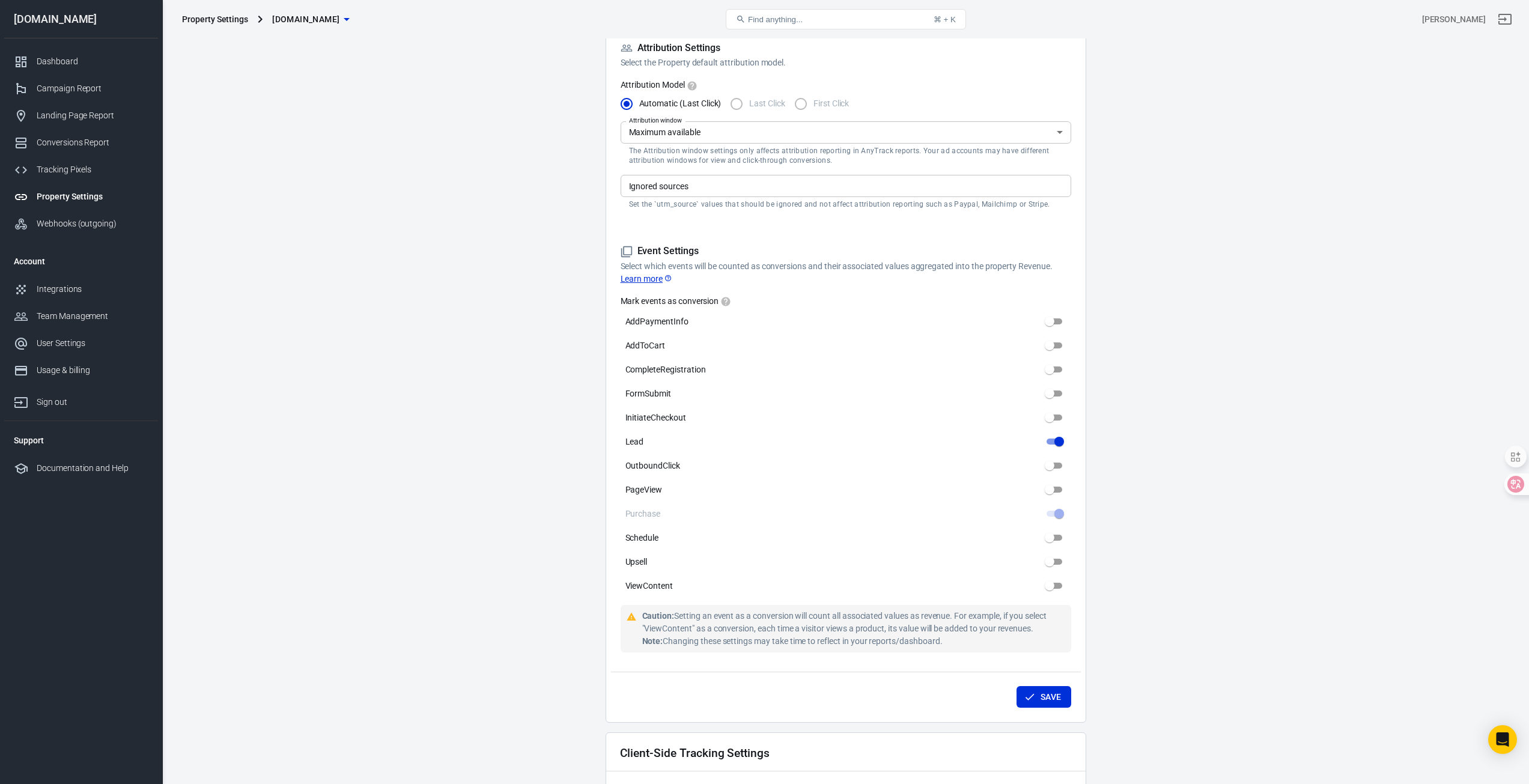
scroll to position [361, 0]
click at [66, 227] on div "Webhooks (outgoing)" at bounding box center [92, 224] width 111 height 12
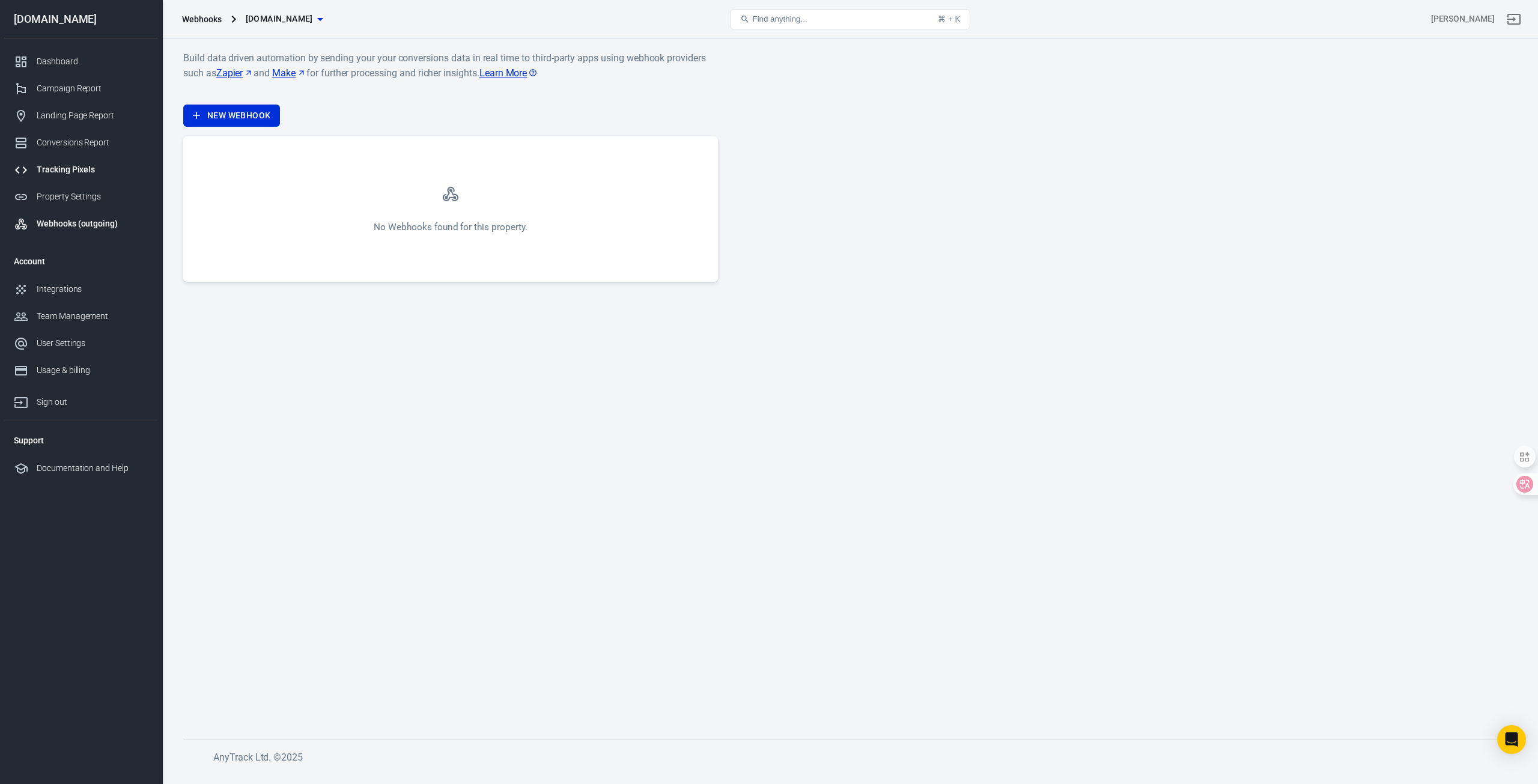
click at [80, 170] on div "Tracking Pixels" at bounding box center [92, 169] width 111 height 12
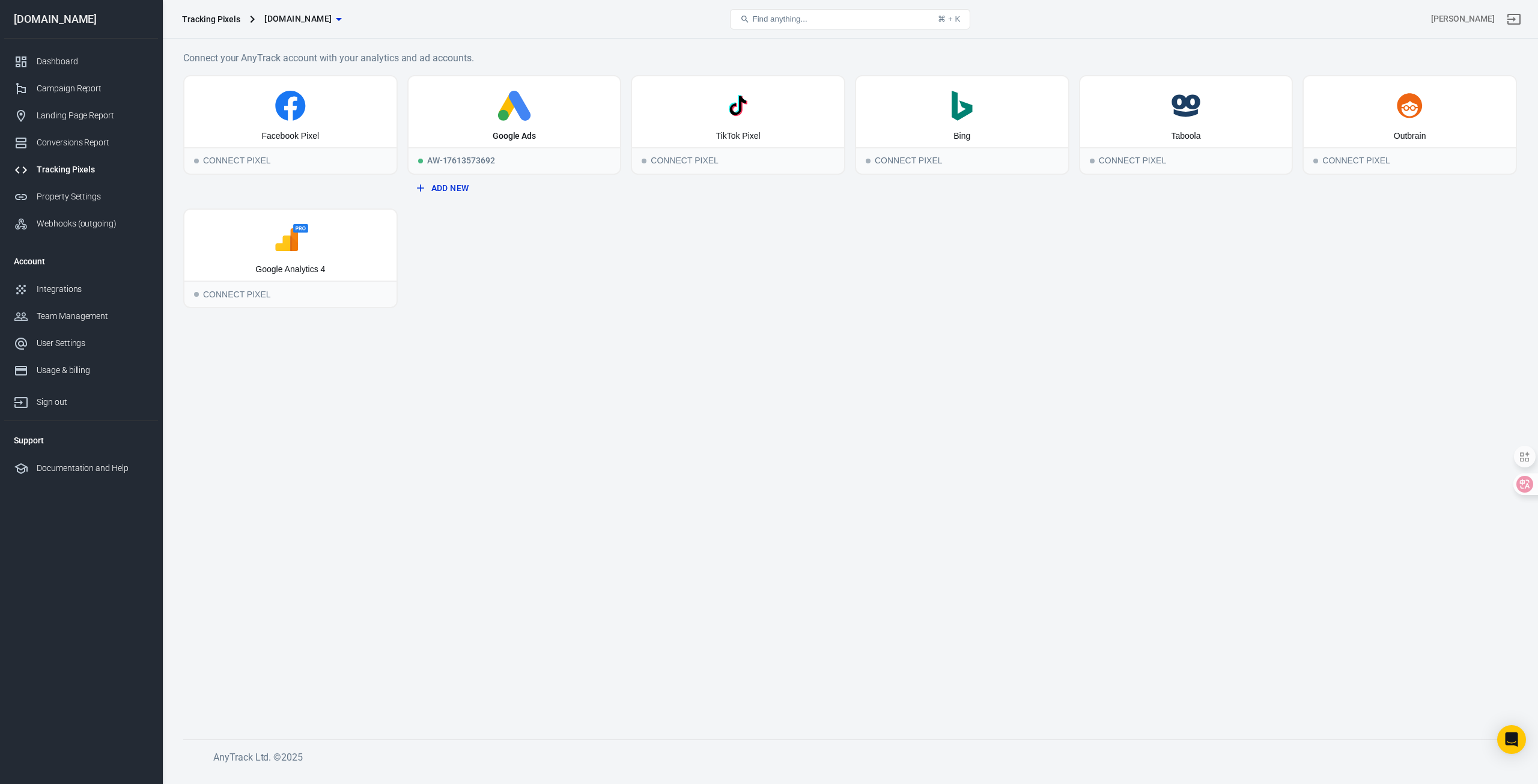
click at [532, 341] on main "Connect your AnyTrack account with your analytics and ad accounts. Facebook Pix…" at bounding box center [850, 385] width 1334 height 669
click at [287, 238] on icon at bounding box center [286, 239] width 22 height 22
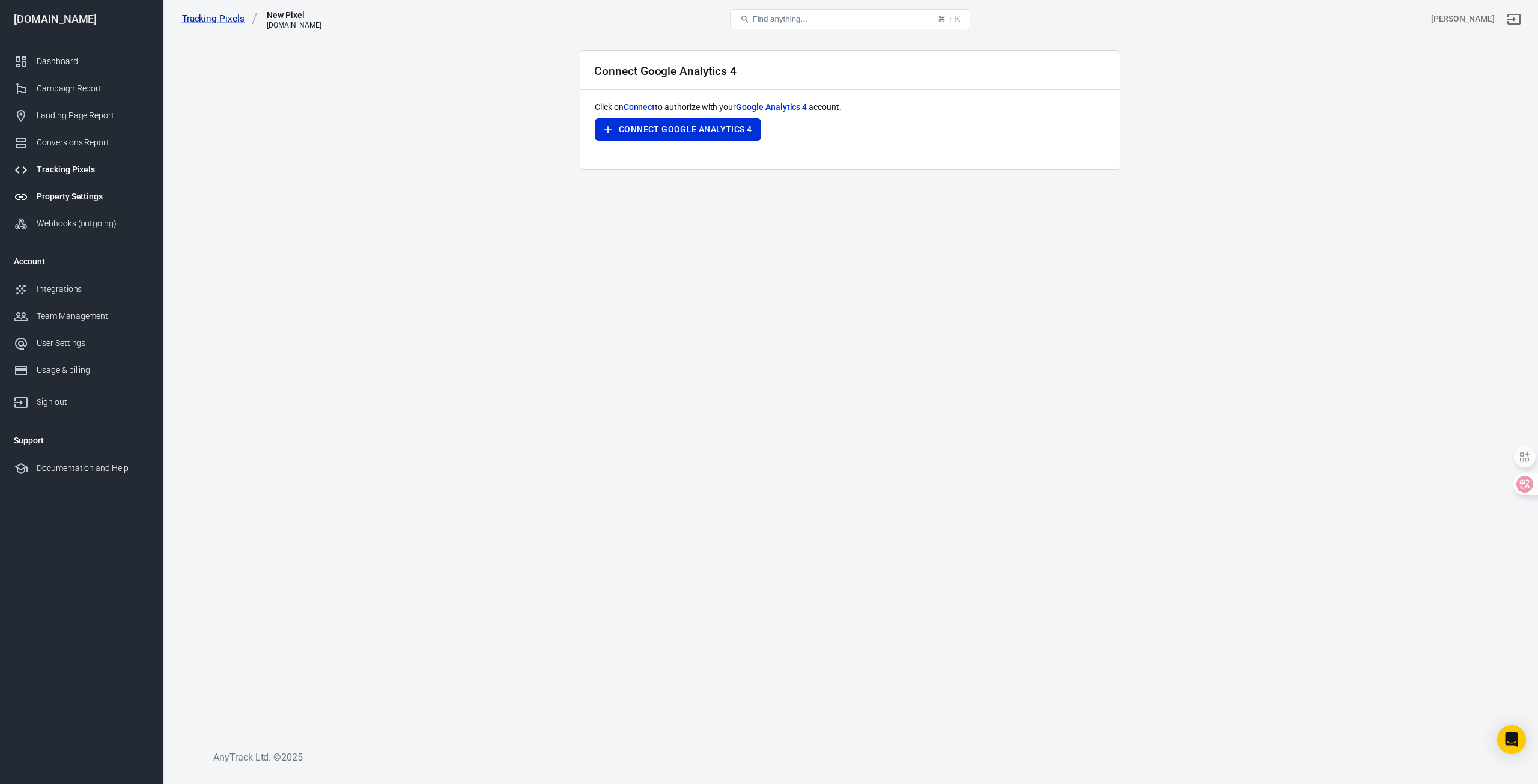
click at [109, 198] on div "Property Settings" at bounding box center [92, 197] width 111 height 12
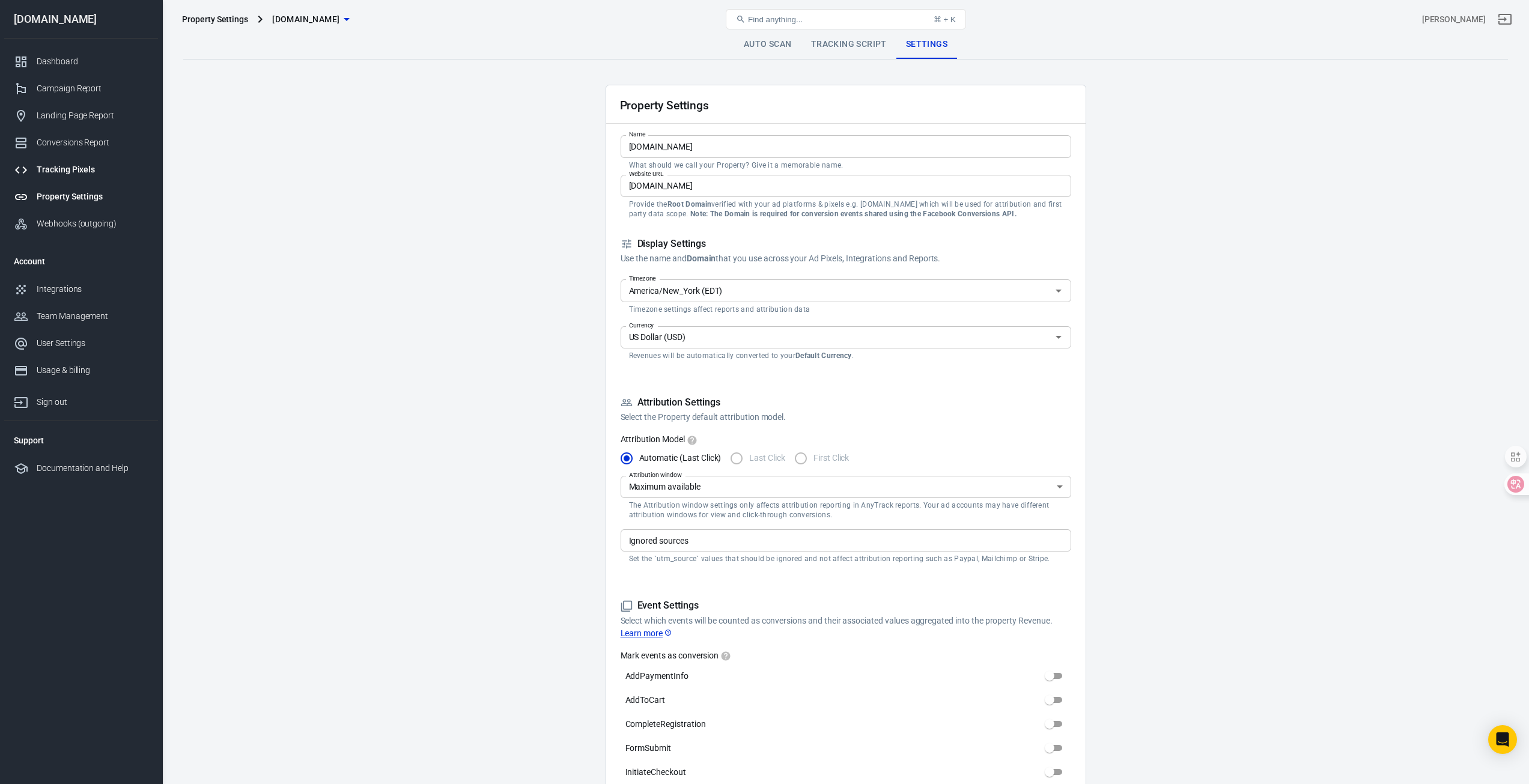
click at [87, 178] on link "Tracking Pixels" at bounding box center [81, 169] width 154 height 27
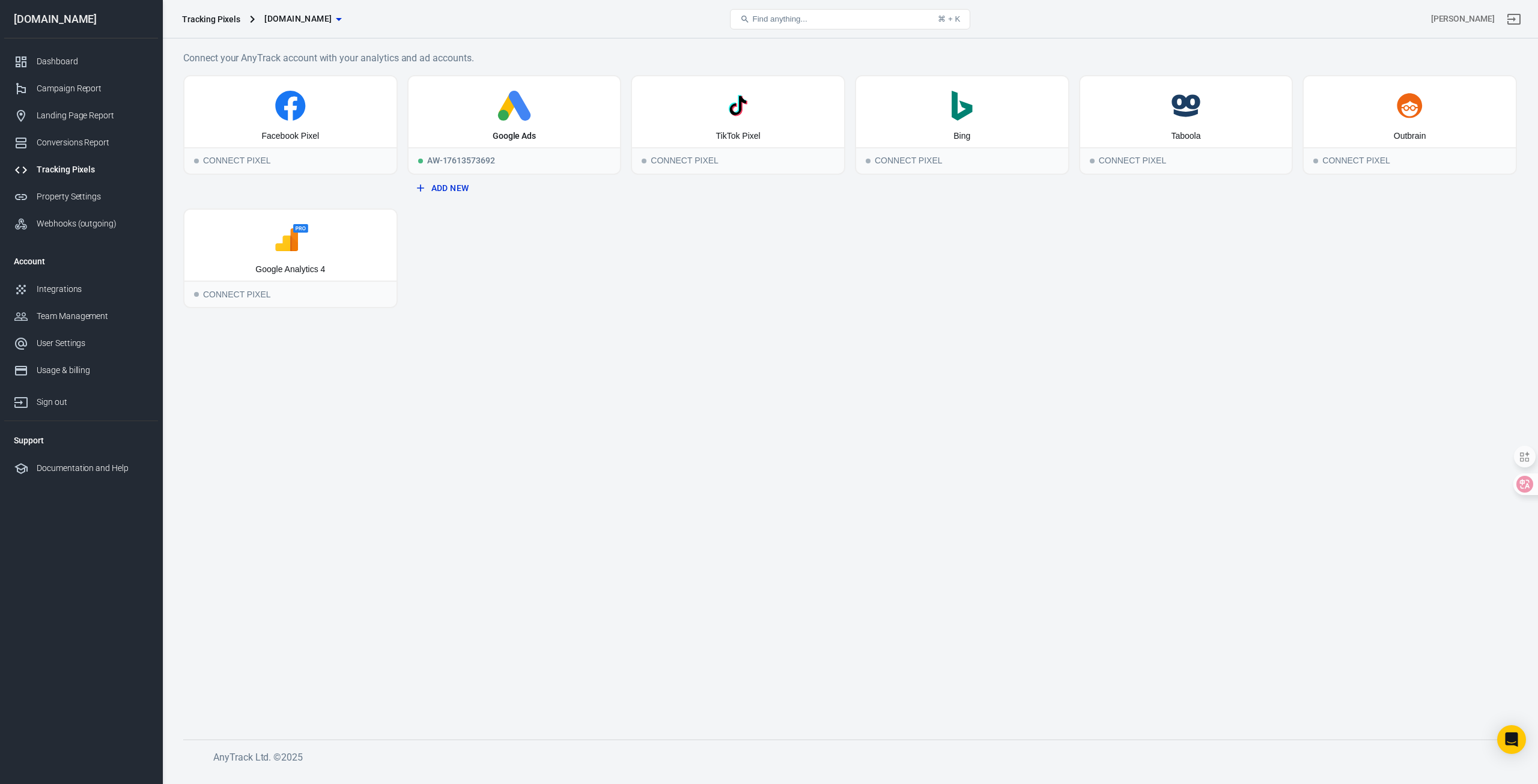
click at [512, 307] on div "Facebook Pixel Connect Pixel Google Ads AW-17613573692 Add New TikTok Pixel Con…" at bounding box center [850, 191] width 1334 height 233
click at [82, 350] on link "User Settings" at bounding box center [80, 343] width 154 height 27
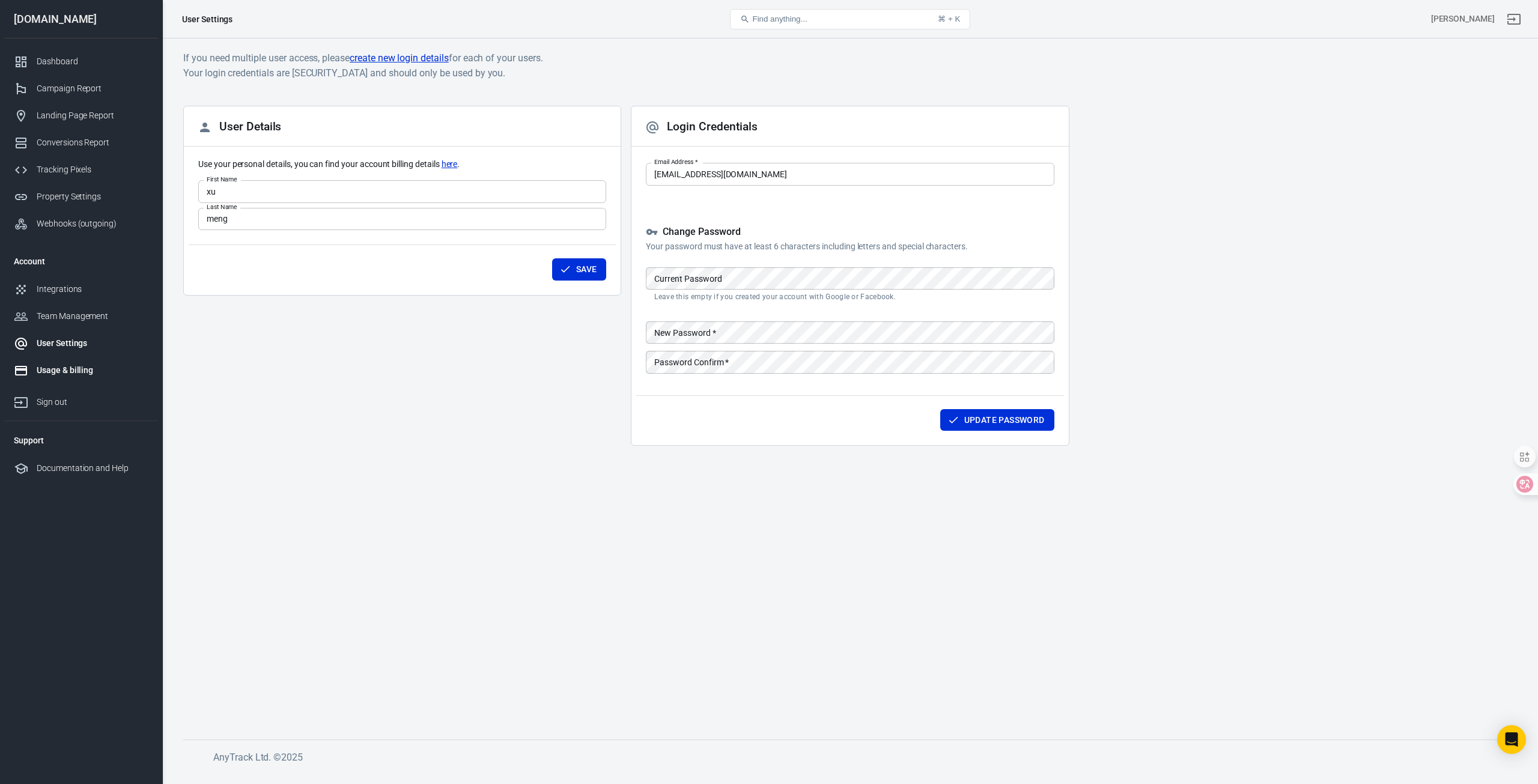
click at [79, 368] on div "Usage & billing" at bounding box center [92, 370] width 111 height 12
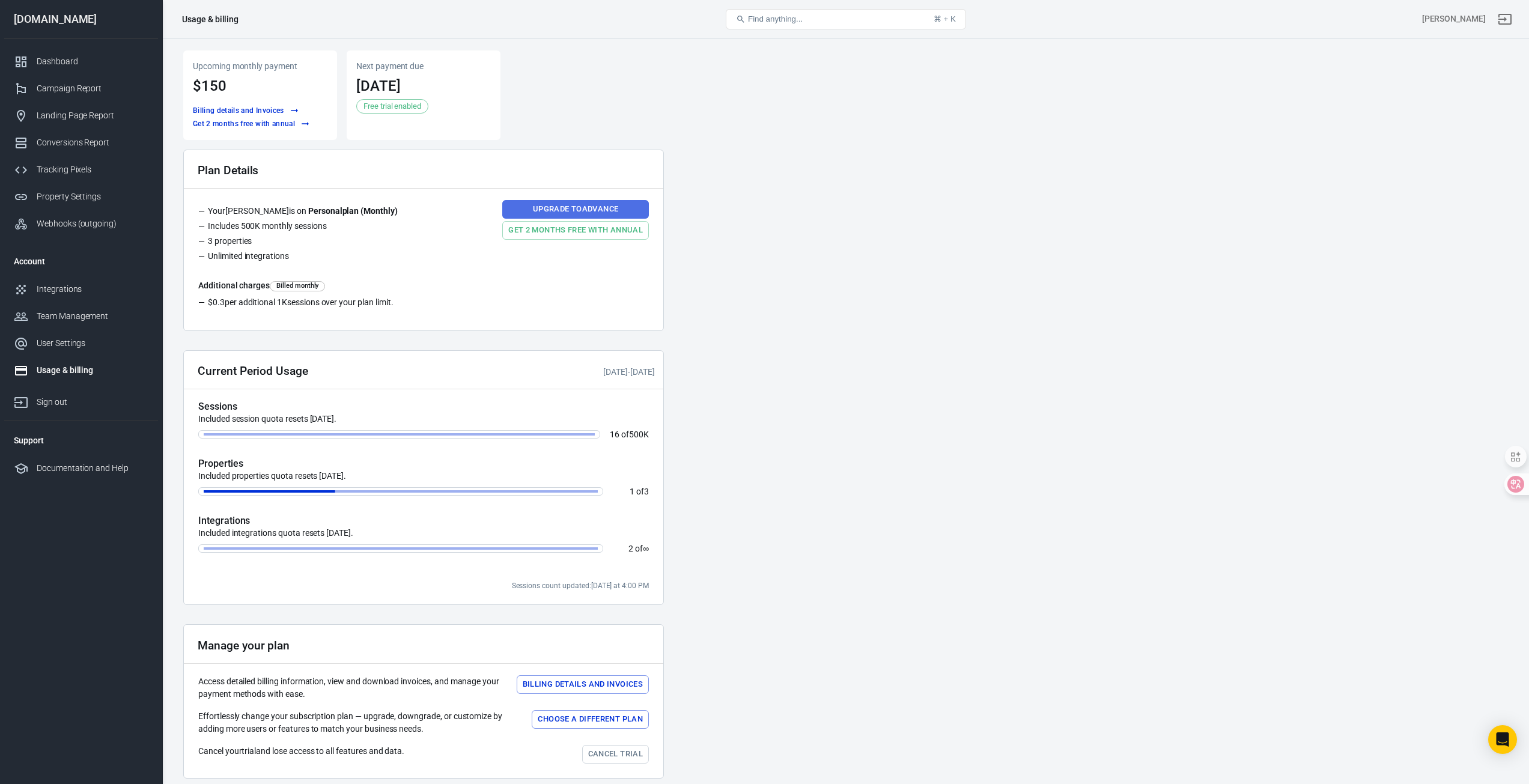
drag, startPoint x: 539, startPoint y: 201, endPoint x: 586, endPoint y: 212, distance: 48.3
click at [540, 201] on link "Upgrade to Advance" at bounding box center [575, 209] width 146 height 19
click at [261, 132] on div "Upcoming monthly payment $150 Billing details and Invoices Get 2 months free wi…" at bounding box center [260, 95] width 154 height 90
click at [370, 113] on div "Free trial enabled" at bounding box center [392, 106] width 72 height 15
drag, startPoint x: 570, startPoint y: 281, endPoint x: 599, endPoint y: 224, distance: 64.0
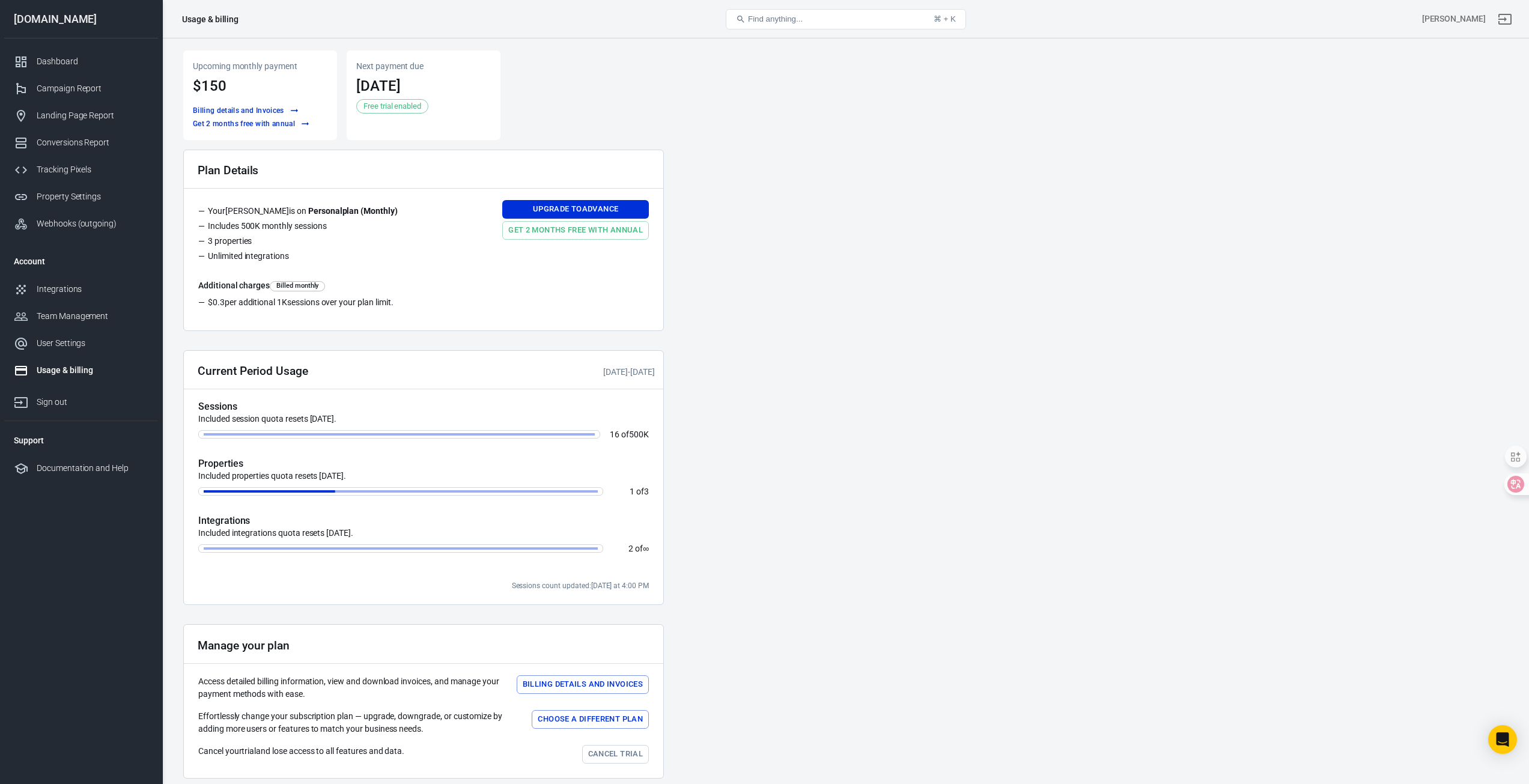
click at [599, 224] on link "Get 2 months free with annual" at bounding box center [575, 231] width 146 height 19
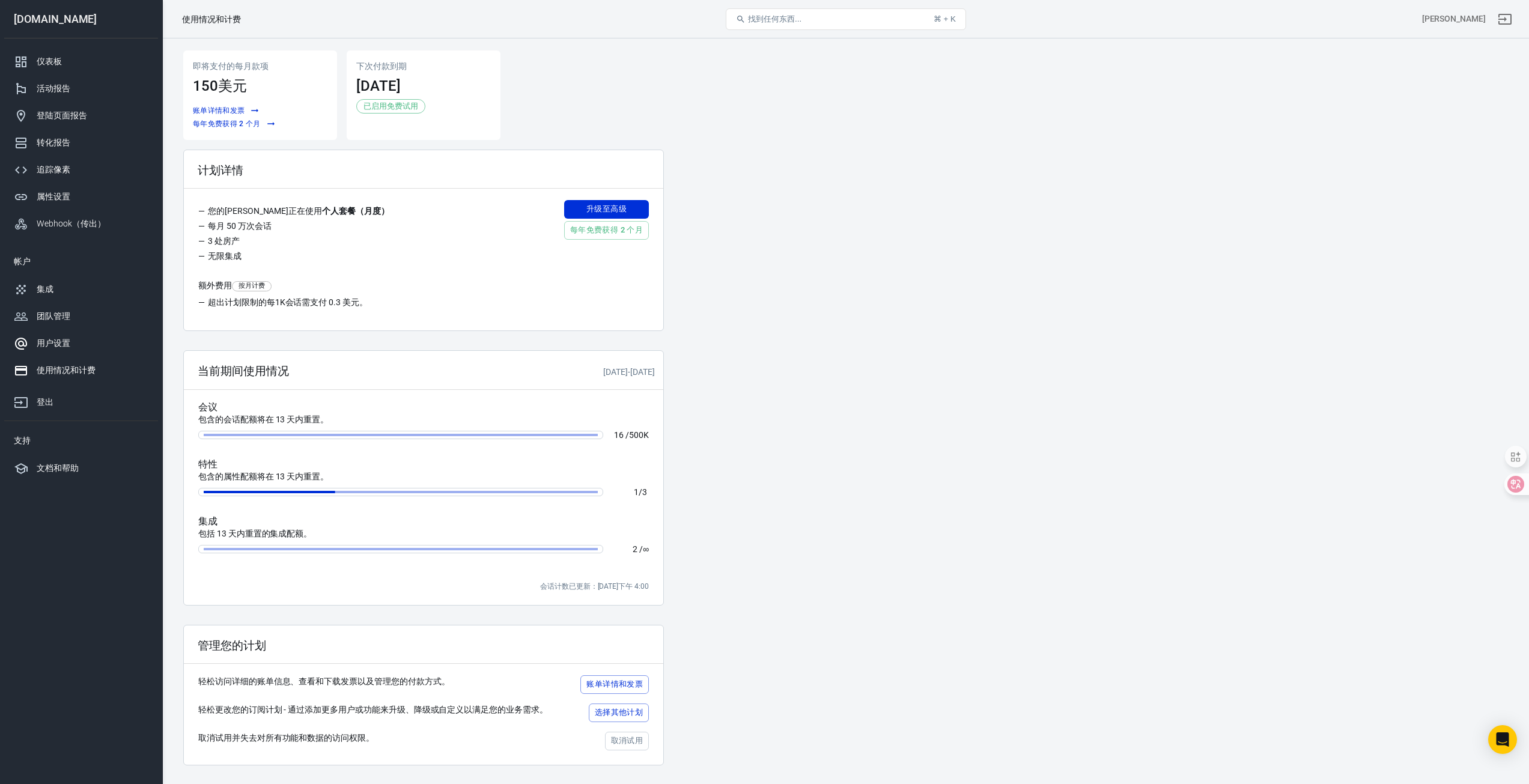
click at [101, 342] on div "用户设置" at bounding box center [92, 343] width 111 height 12
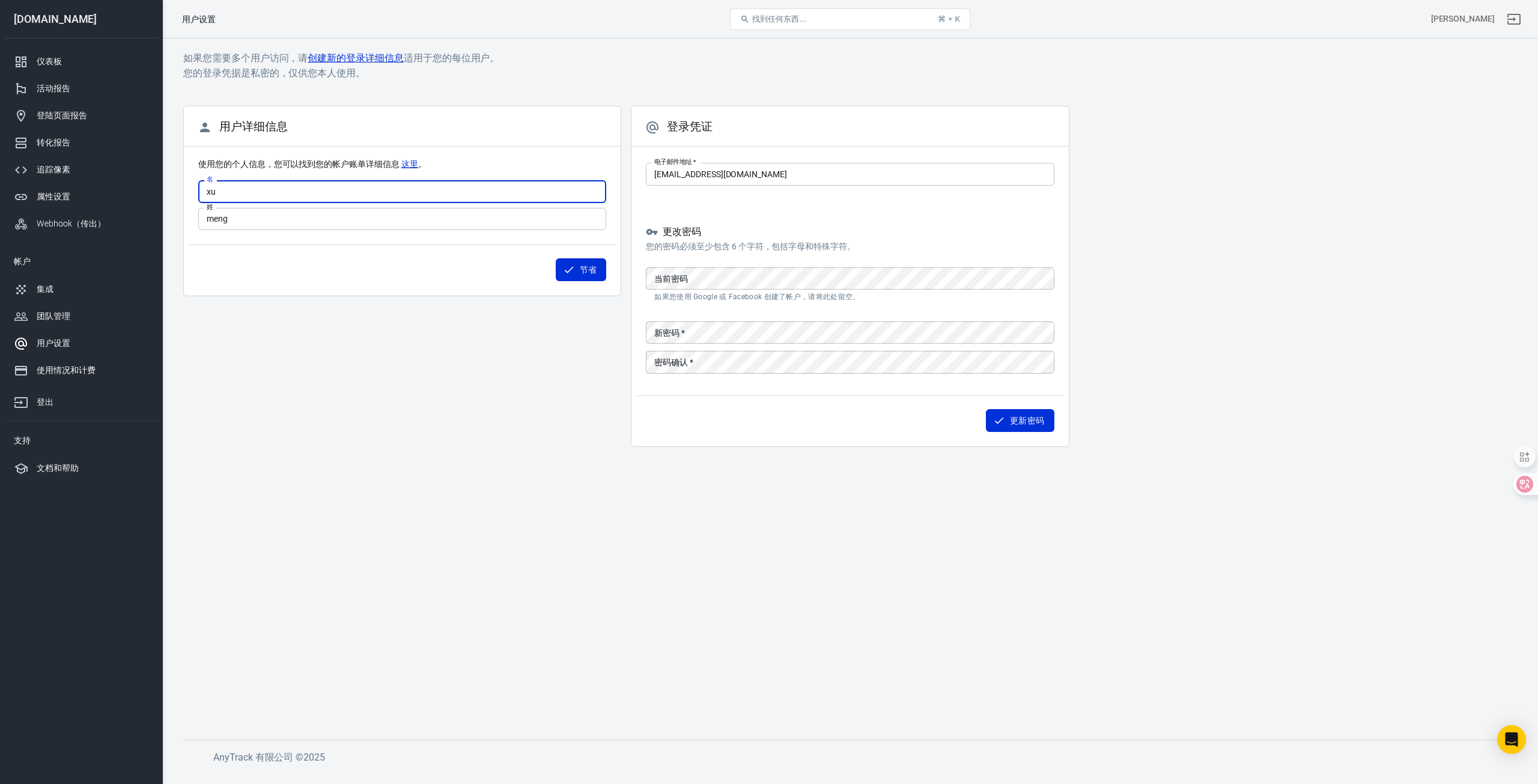
click at [229, 193] on input "xu" at bounding box center [402, 191] width 408 height 22
drag, startPoint x: 401, startPoint y: 224, endPoint x: 436, endPoint y: 233, distance: 36.1
click at [402, 225] on input "meng" at bounding box center [402, 218] width 408 height 22
click at [426, 365] on div "用户详细信息 使用您的个人信息，您可以找到您的帐户账单详细信息 这里 。 名 xu 名 姓 meng 姓 节省" at bounding box center [402, 281] width 438 height 351
click at [87, 365] on font "使用情况和计费" at bounding box center [66, 370] width 59 height 9
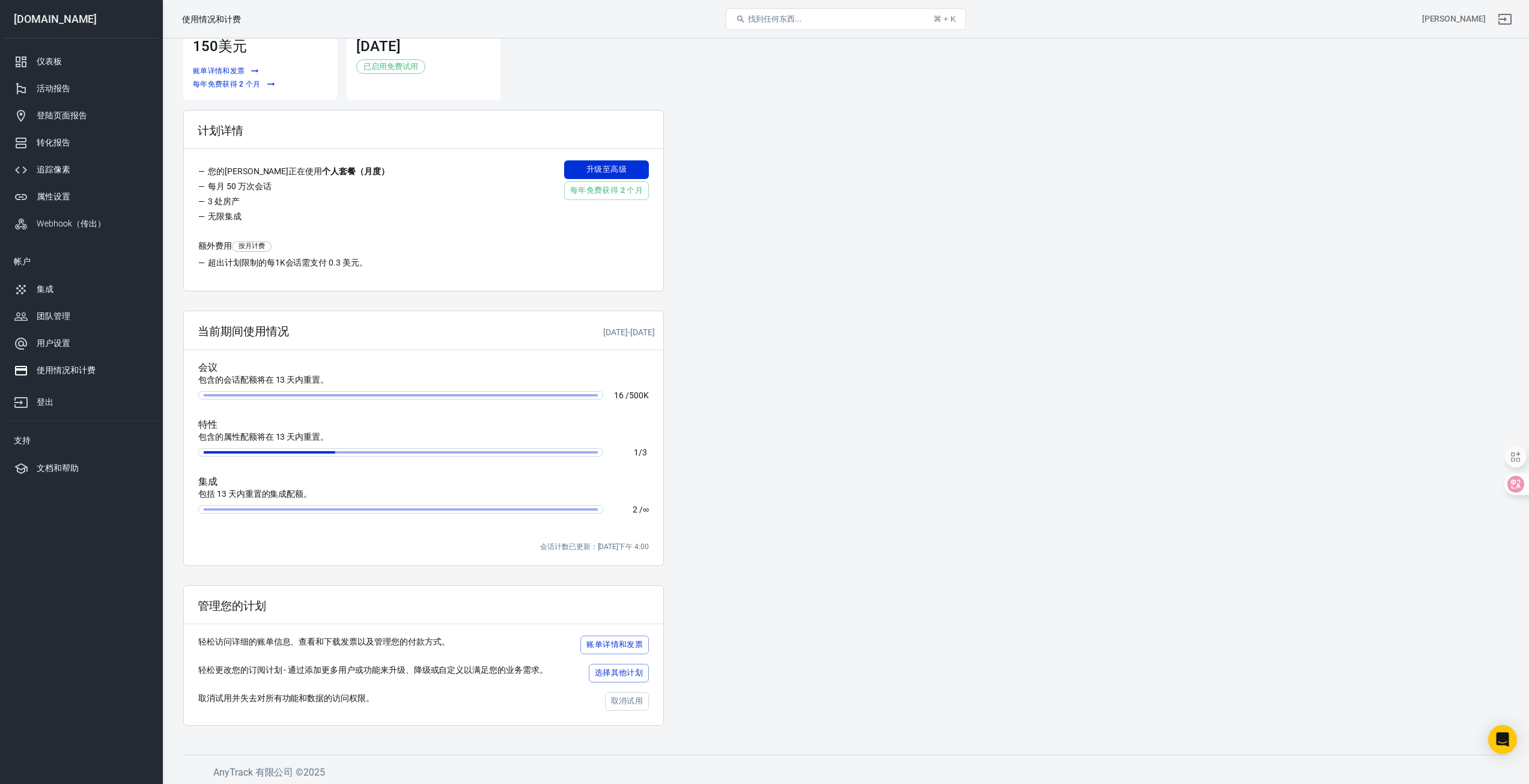
scroll to position [43, 0]
click at [648, 672] on button "选择其他计划" at bounding box center [619, 670] width 60 height 19
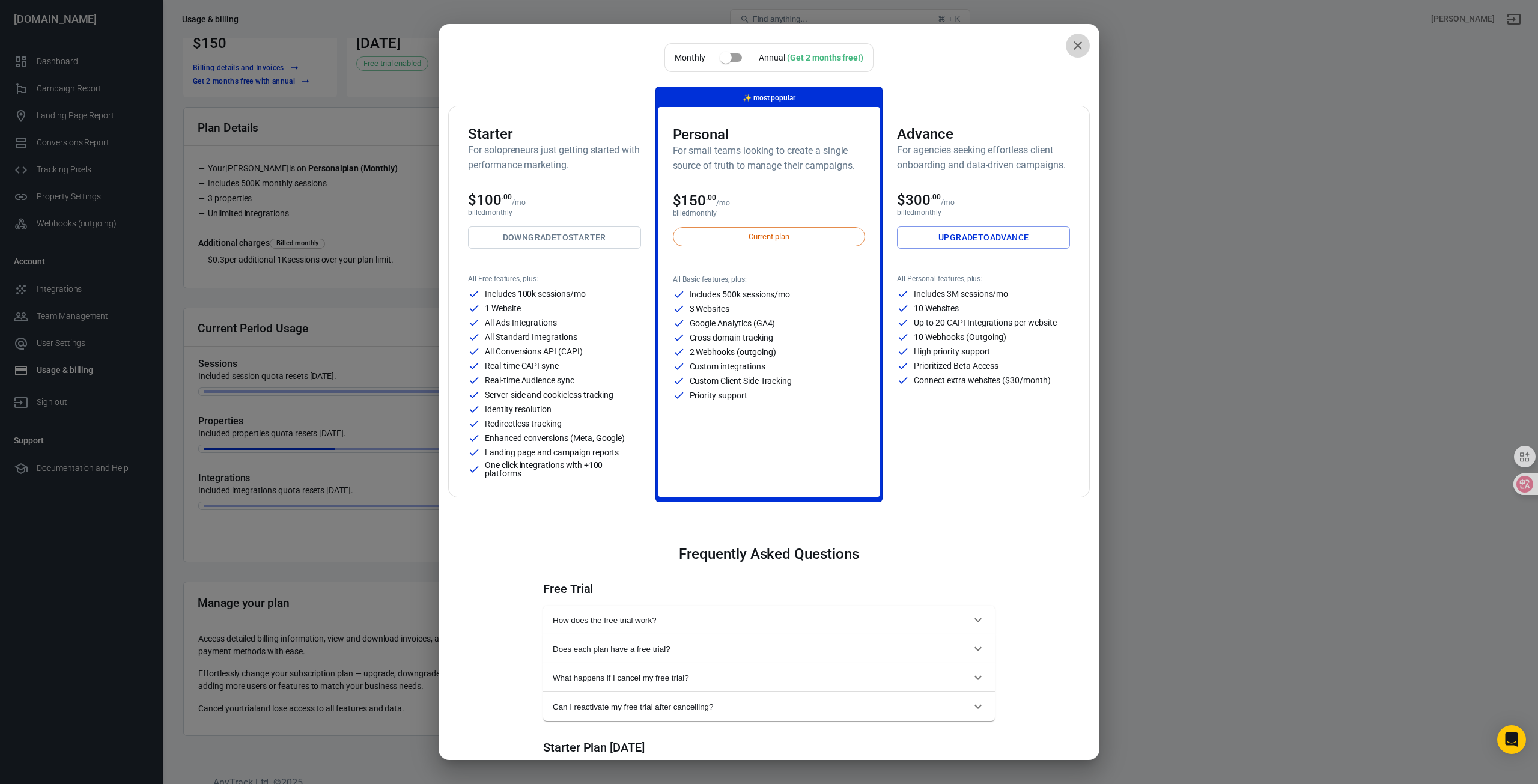
click at [1074, 44] on icon "close" at bounding box center [1077, 46] width 9 height 9
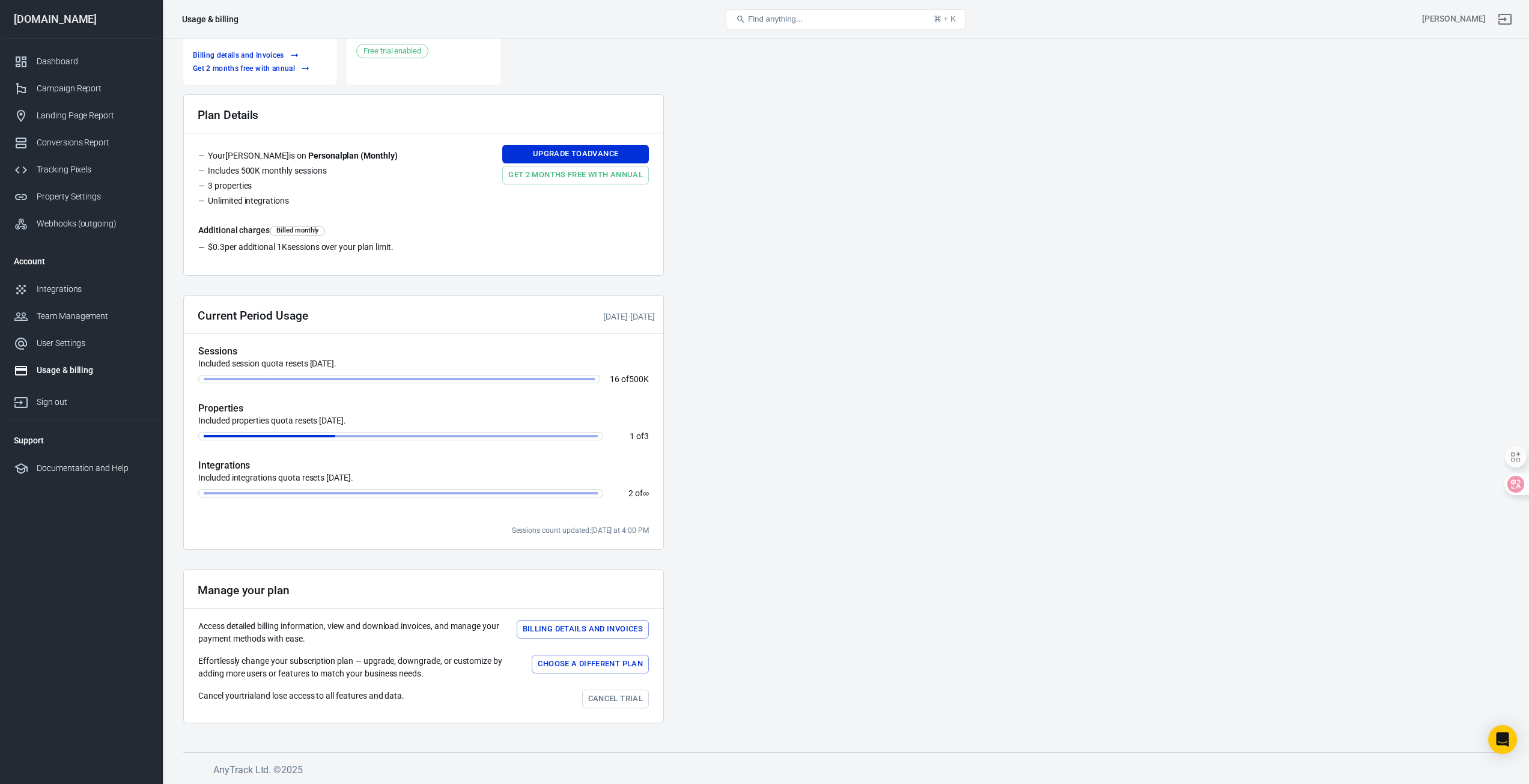
scroll to position [56, 0]
drag, startPoint x: 197, startPoint y: 365, endPoint x: 330, endPoint y: 368, distance: 133.0
click at [330, 368] on div "Current Period Usage Sep 30 - Oct 14 Sessions Included session quota resets in …" at bounding box center [423, 421] width 481 height 255
click at [354, 367] on p "Included session quota resets in 13 days." at bounding box center [423, 363] width 451 height 12
drag, startPoint x: 369, startPoint y: 365, endPoint x: 213, endPoint y: 363, distance: 156.0
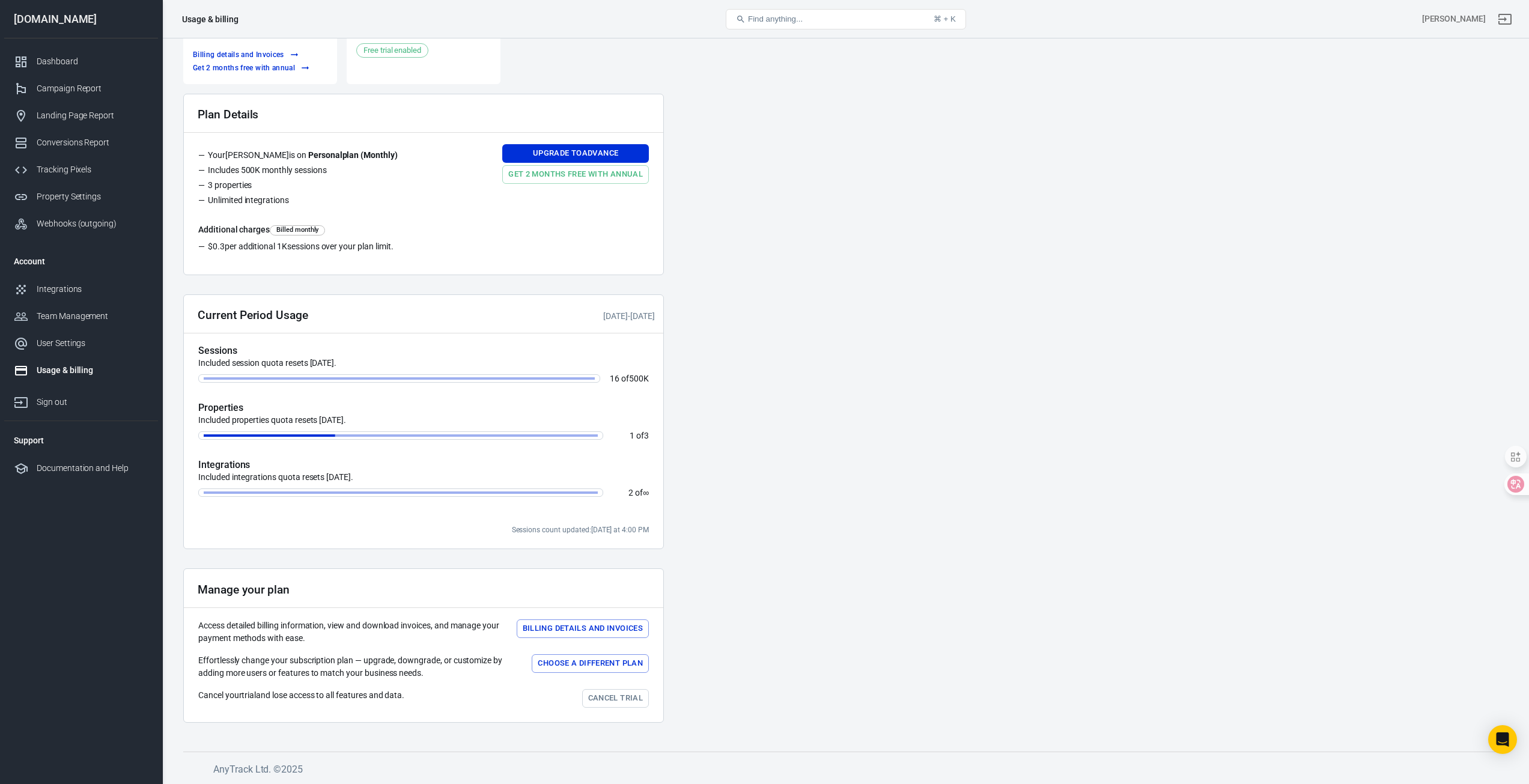
click at [213, 363] on p "Included session quota resets in 13 days." at bounding box center [423, 363] width 451 height 12
click at [214, 363] on p "Included session quota resets in 13 days." at bounding box center [423, 363] width 451 height 12
drag, startPoint x: 201, startPoint y: 358, endPoint x: 238, endPoint y: 356, distance: 37.1
click at [237, 356] on div "Sessions Included session quota resets in 13 days." at bounding box center [423, 357] width 451 height 25
click at [251, 358] on p "Included session quota resets in 13 days." at bounding box center [423, 363] width 451 height 12
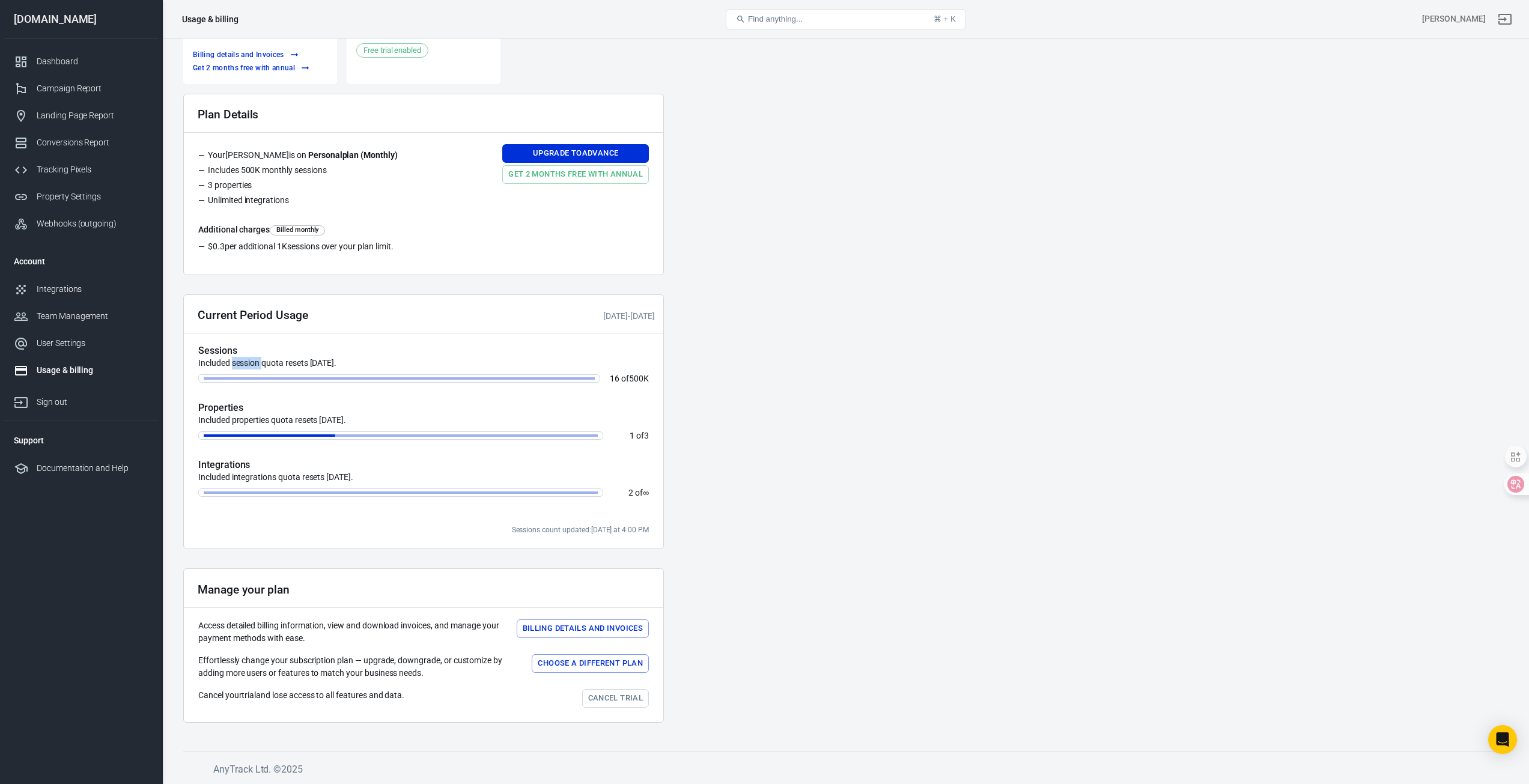
click at [251, 358] on p "Included session quota resets in 13 days." at bounding box center [423, 363] width 451 height 12
click at [297, 361] on p "Included session quota resets in 13 days." at bounding box center [423, 363] width 451 height 12
click at [284, 400] on div "Sessions Included session quota resets in 13 days. 16 of 500K Properties Includ…" at bounding box center [423, 420] width 451 height 152
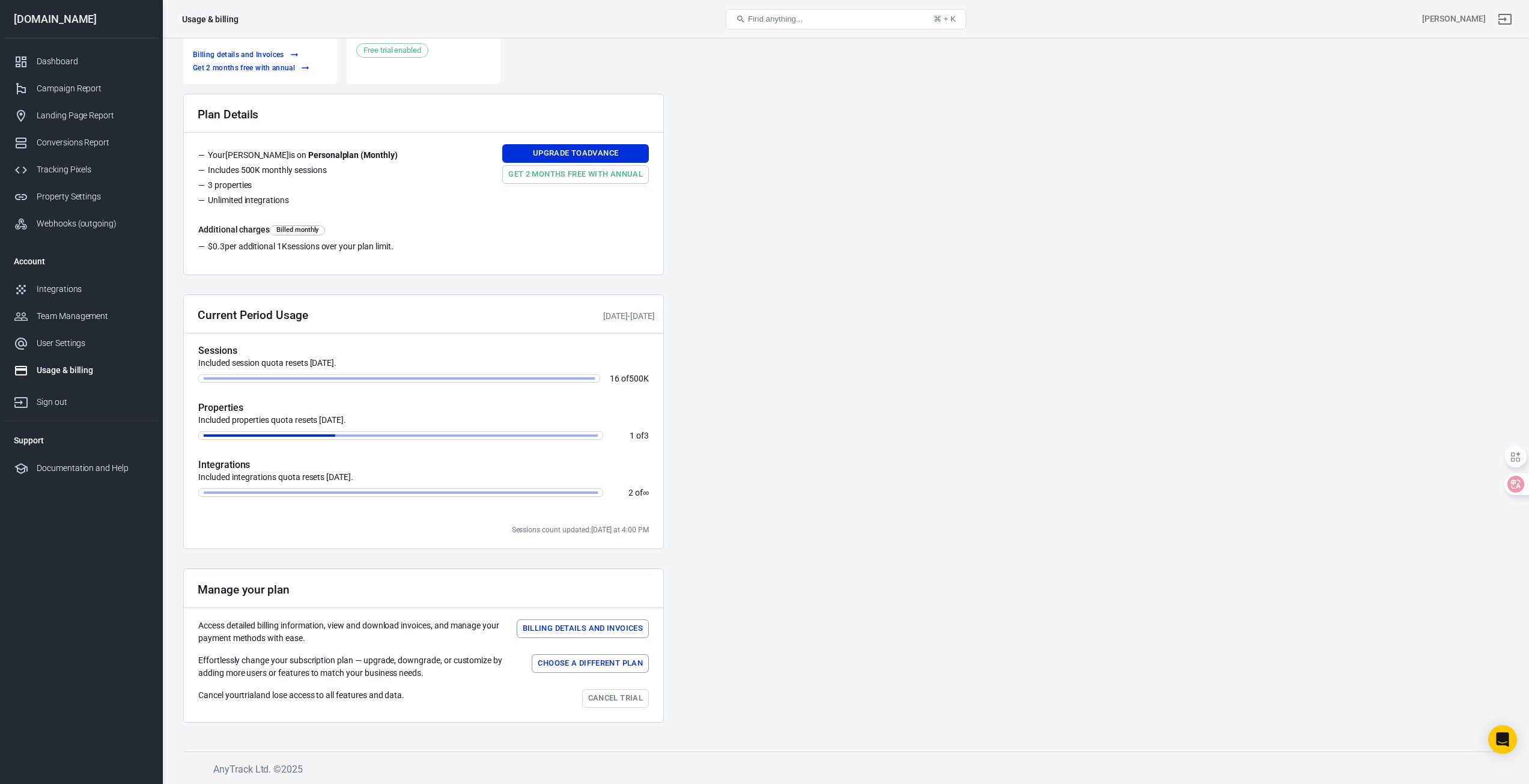
click at [265, 419] on p "Included properties quota resets in 13 days." at bounding box center [423, 420] width 451 height 12
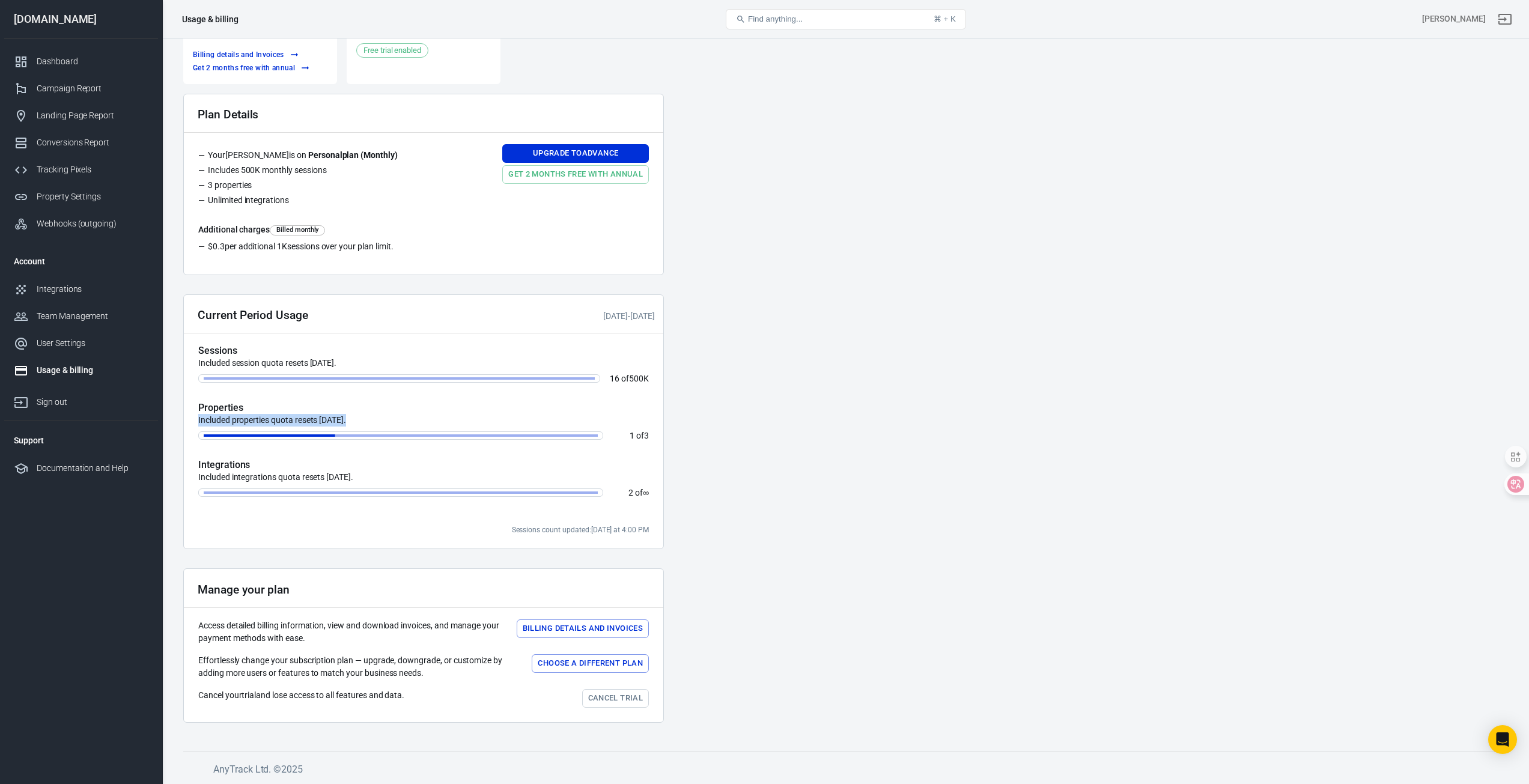
click at [265, 419] on p "Included properties quota resets in 13 days." at bounding box center [423, 420] width 451 height 12
click at [275, 481] on p "Included integrations quota resets in 13 days." at bounding box center [423, 477] width 451 height 12
click at [776, 417] on main "Upcoming monthly payment $150 Billing details and Invoices Get 2 months free wi…" at bounding box center [845, 363] width 1325 height 738
click at [87, 300] on link "Integrations" at bounding box center [81, 289] width 154 height 27
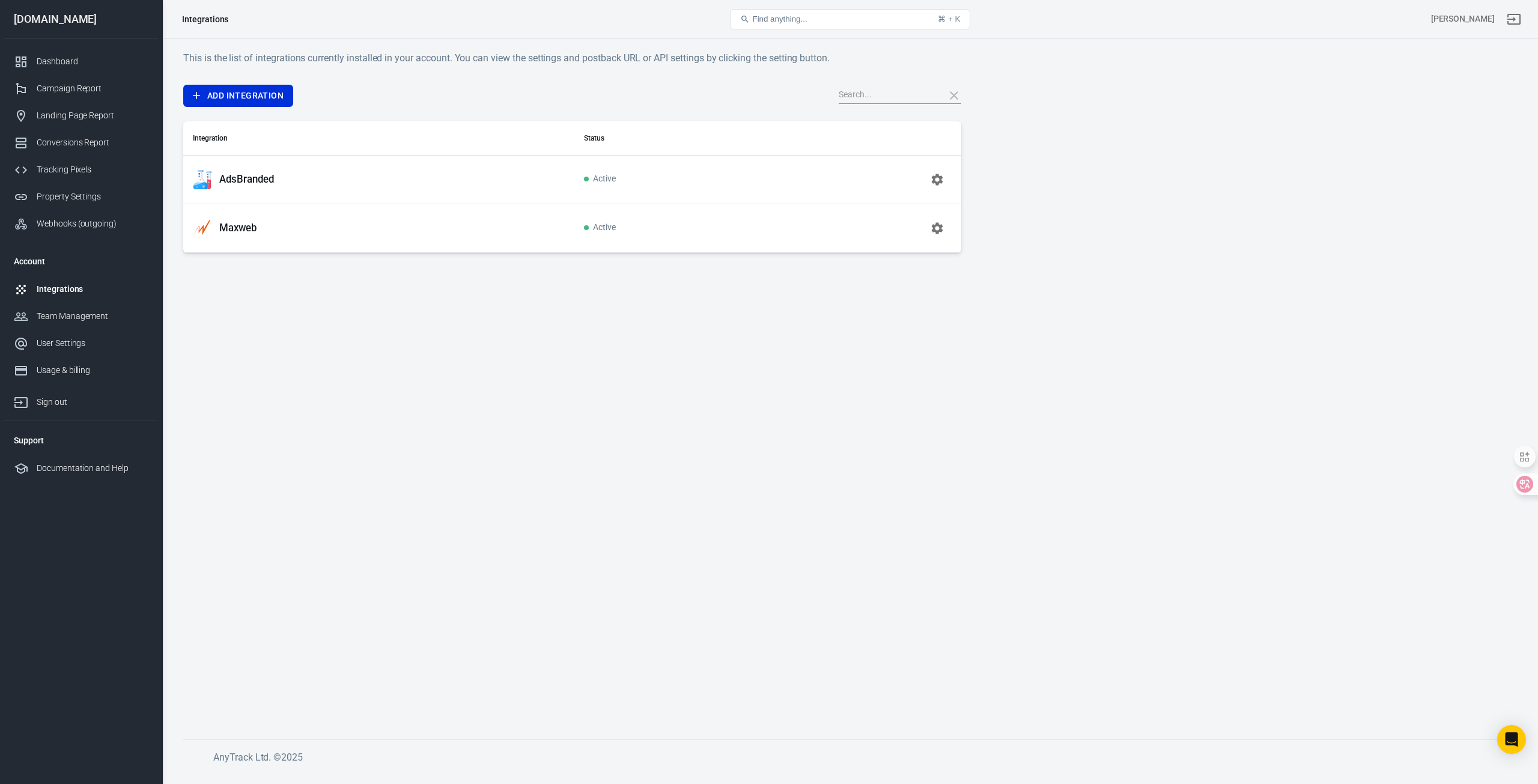
click at [1492, 430] on main "This is the list of integrations currently installed in your account. You can v…" at bounding box center [850, 385] width 1334 height 669
